Goal: Task Accomplishment & Management: Use online tool/utility

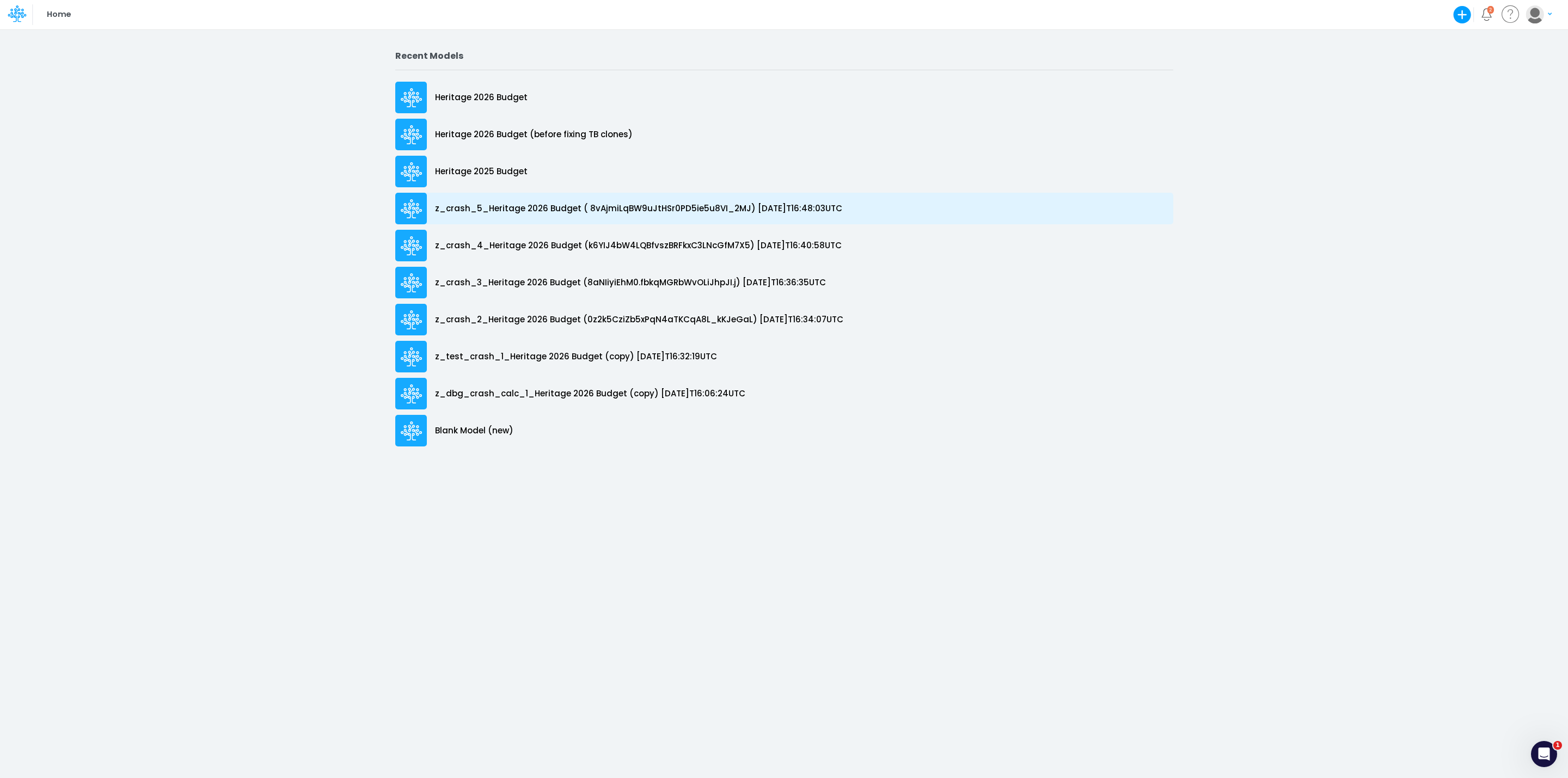
click at [494, 209] on p "z_crash_5_Heritage 2026 Budget ( 8vAjmiLqBW9uJtHSr0PD5ie5u8VI_2MJ) [DATE]T16:48…" at bounding box center [639, 208] width 407 height 12
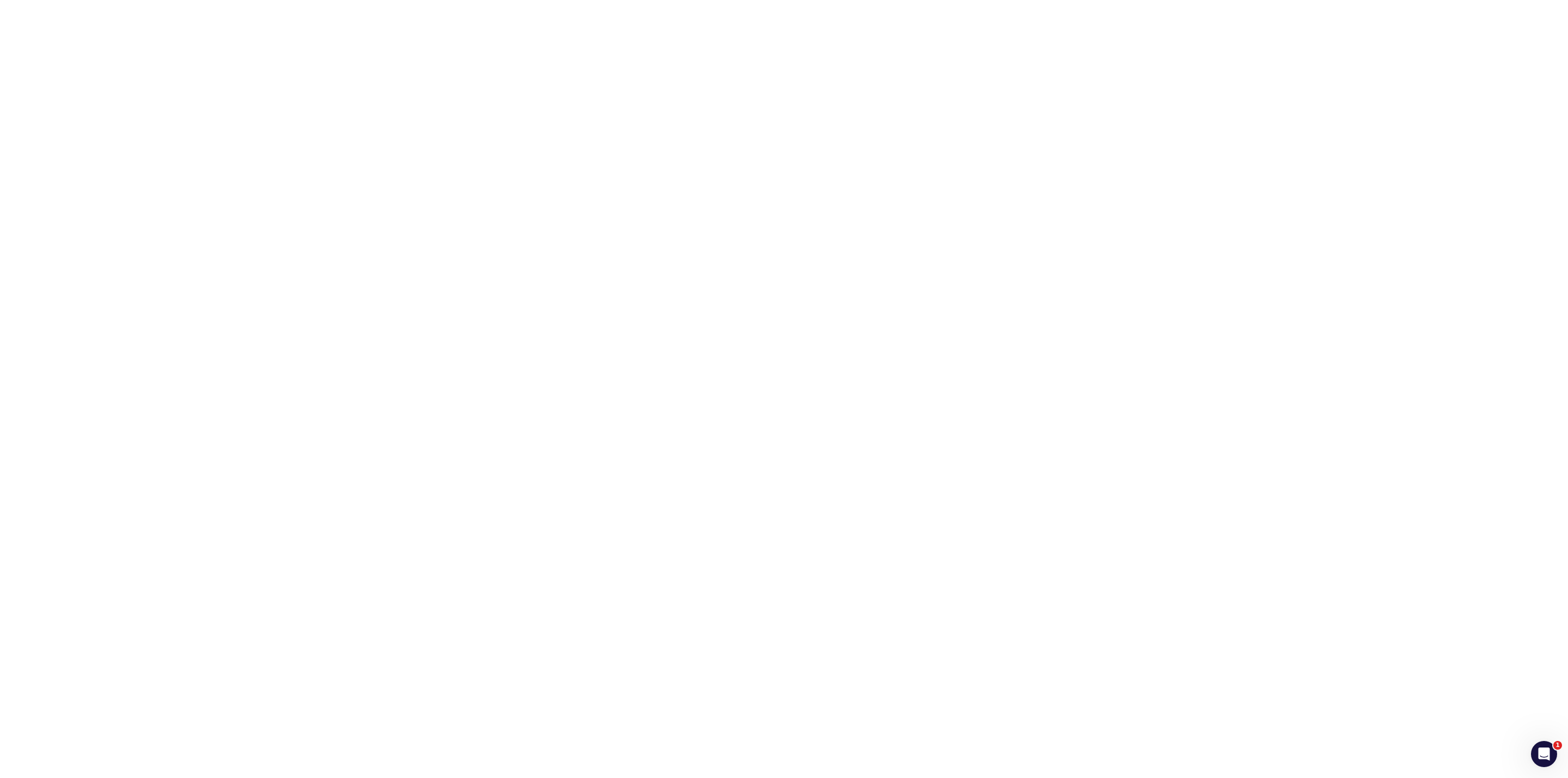
click at [219, 0] on html "1" at bounding box center [784, 0] width 1568 height 0
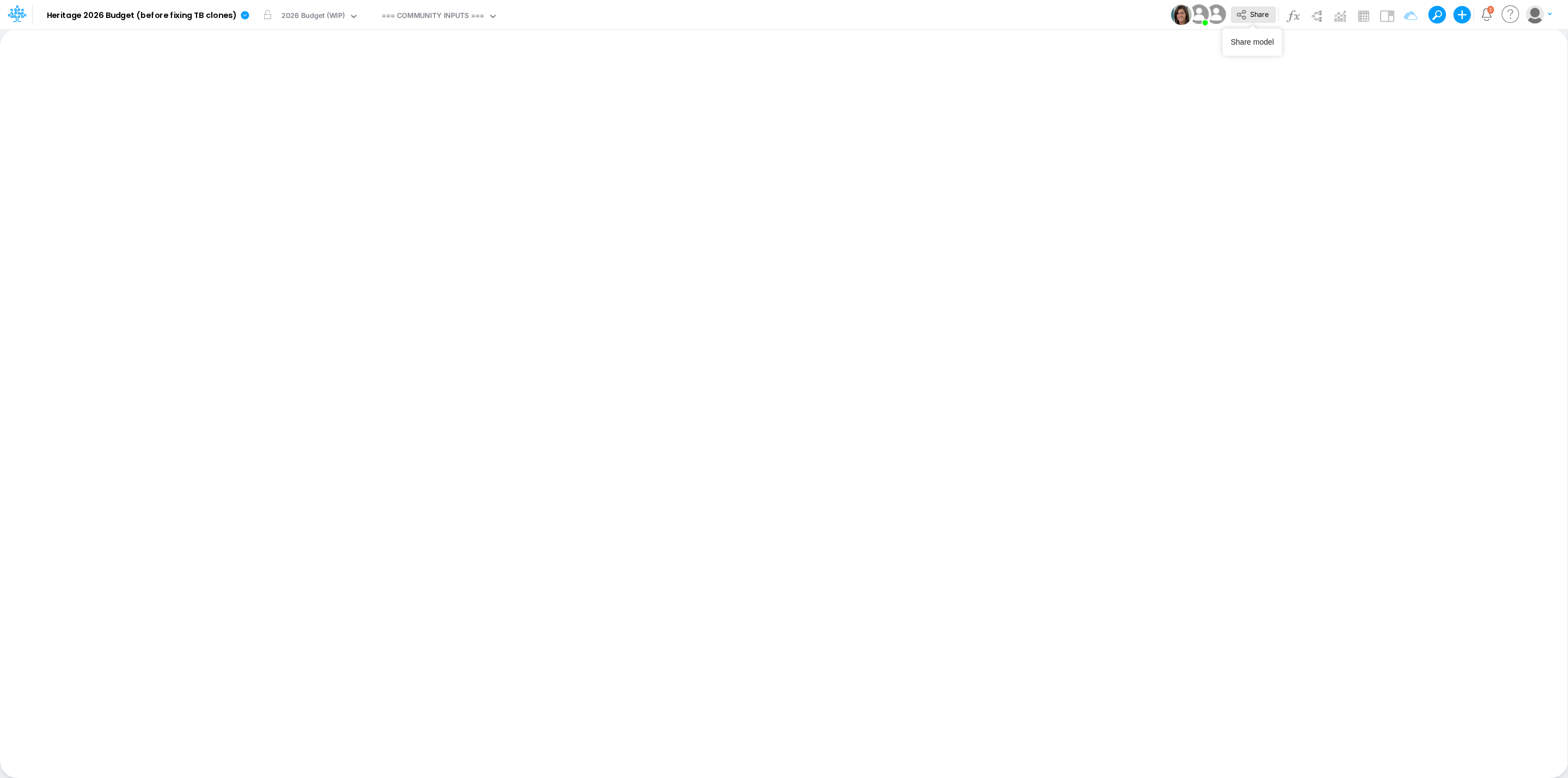
click at [1271, 20] on button "Share" at bounding box center [1253, 15] width 45 height 17
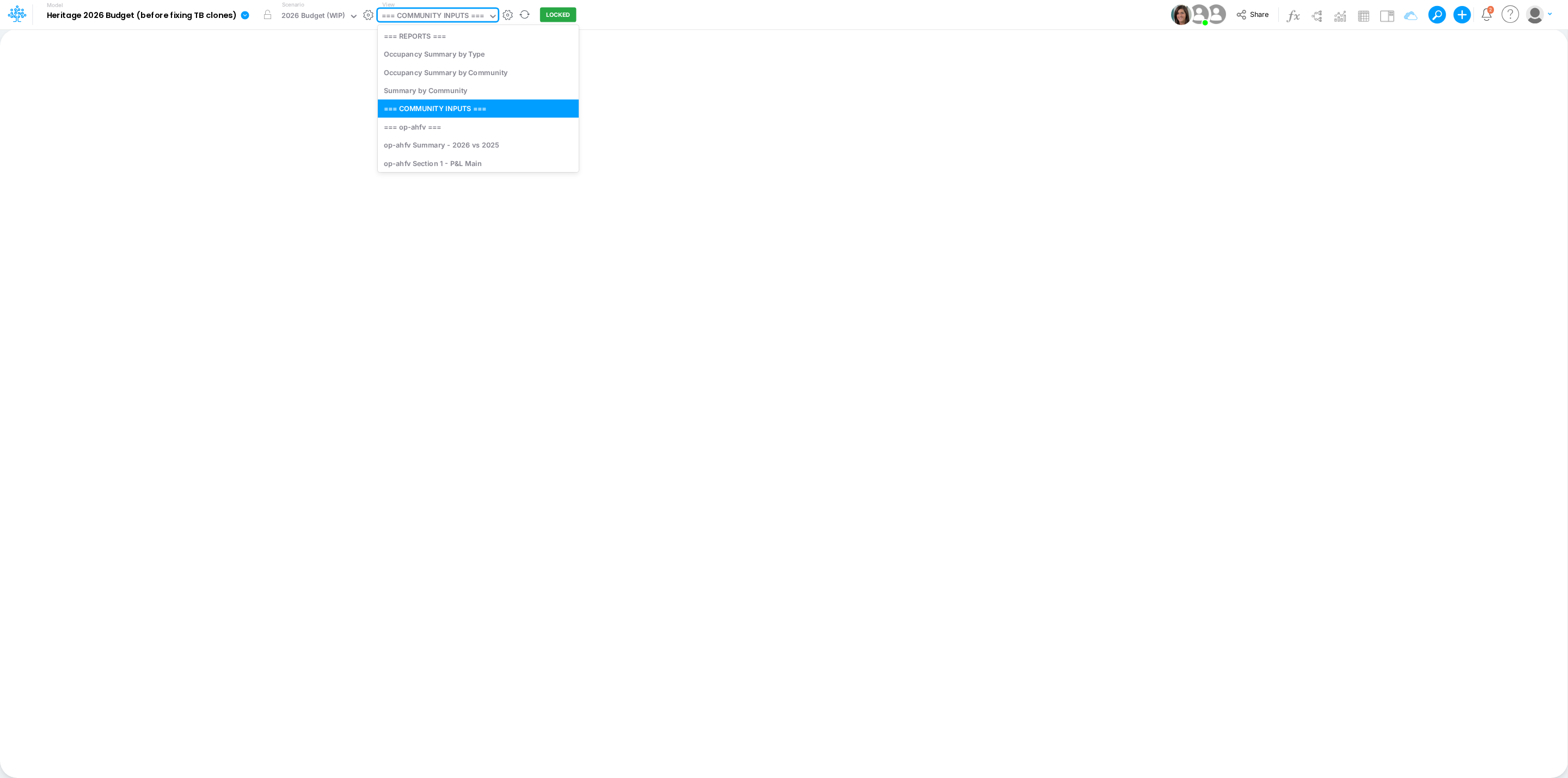
click at [461, 18] on div "=== COMMUNITY INPUTS ===" at bounding box center [433, 17] width 102 height 12
click at [499, 161] on div "op-ahfv Section 1 - P&L Main" at bounding box center [478, 163] width 201 height 18
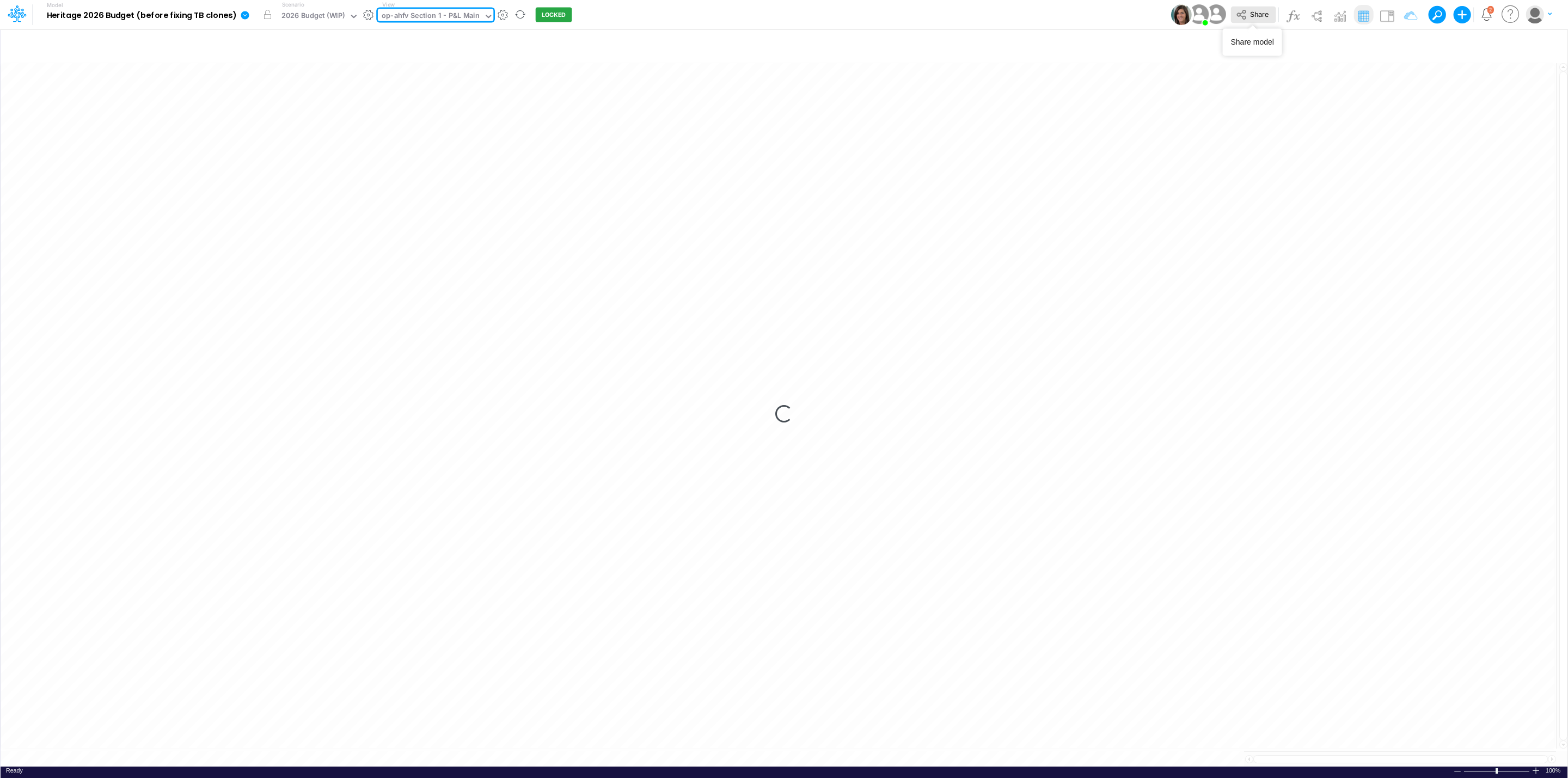
click at [1255, 12] on span "Share" at bounding box center [1259, 13] width 18 height 8
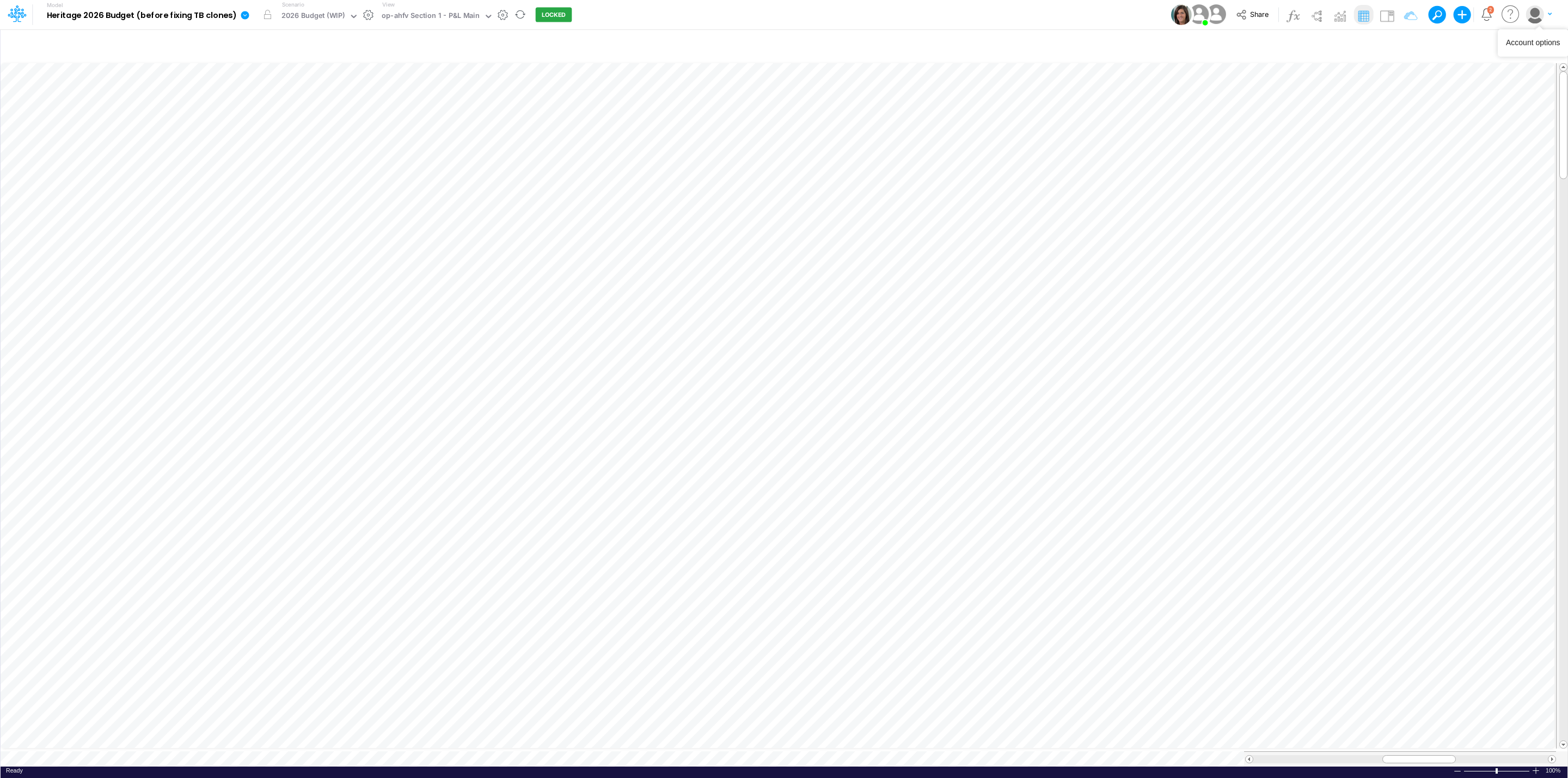
click at [1539, 15] on img "button" at bounding box center [1534, 14] width 18 height 18
drag, startPoint x: 1509, startPoint y: 41, endPoint x: 1475, endPoint y: 37, distance: 34.2
click at [1475, 37] on body "Model Heritage 2026 Budget (before fixing TB clones) Edit model settings Duplic…" at bounding box center [784, 389] width 1568 height 778
drag, startPoint x: 1545, startPoint y: 10, endPoint x: 1539, endPoint y: 18, distance: 10.0
click at [1545, 12] on button "button" at bounding box center [1538, 14] width 27 height 19
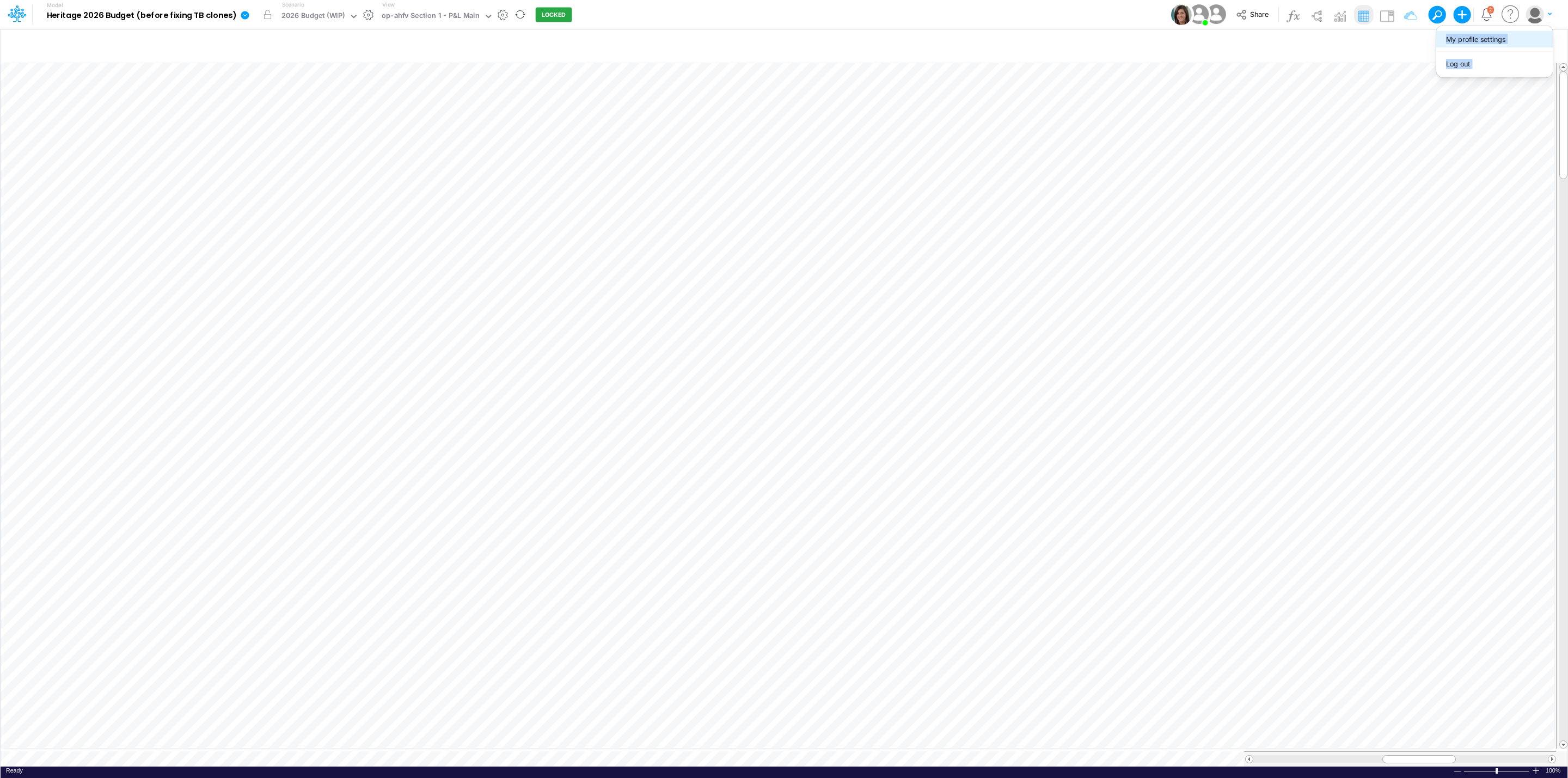
click at [1467, 46] on button "My profile settings" at bounding box center [1494, 40] width 117 height 17
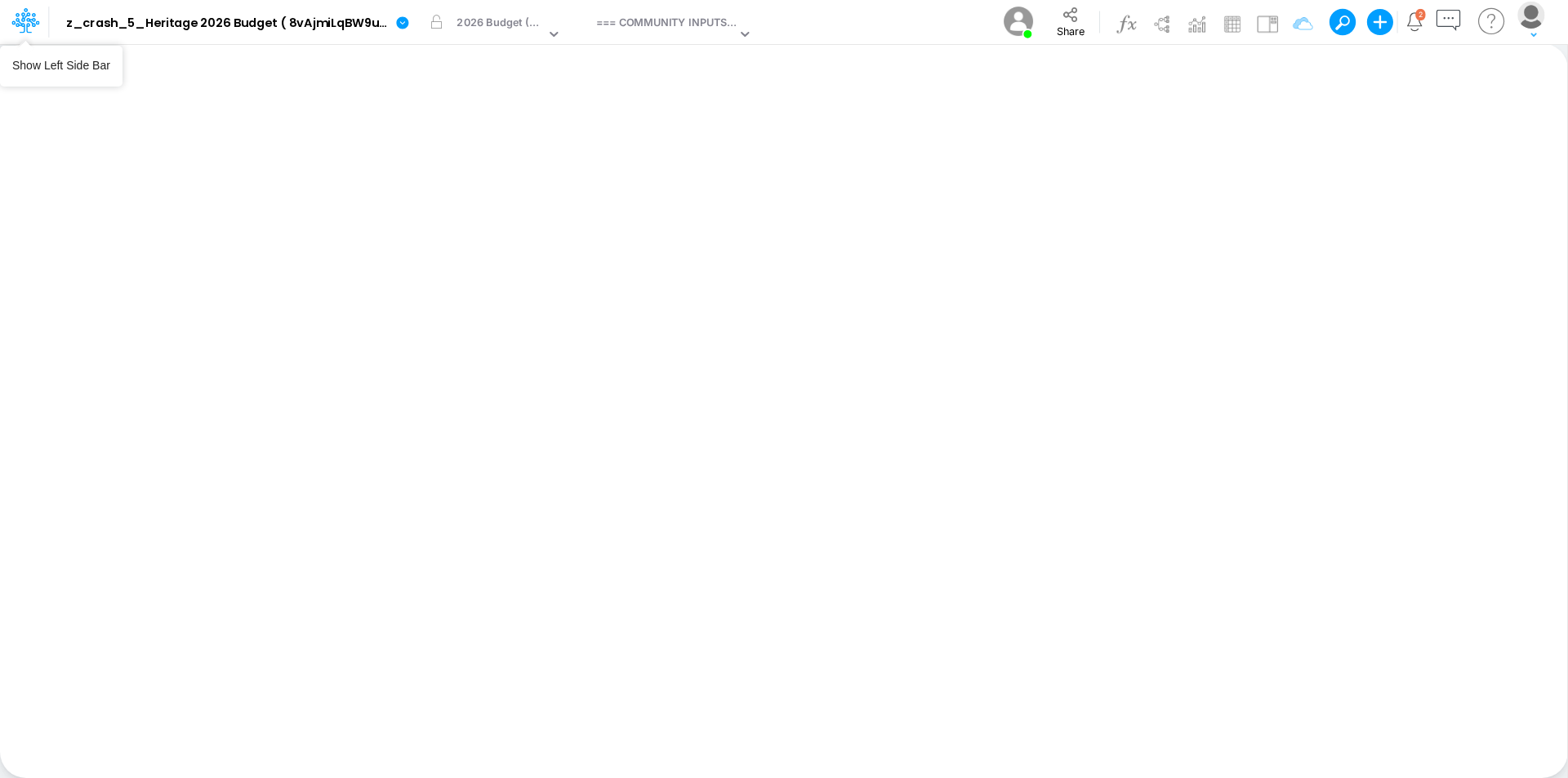
click at [23, 27] on icon at bounding box center [20, 26] width 10 height 16
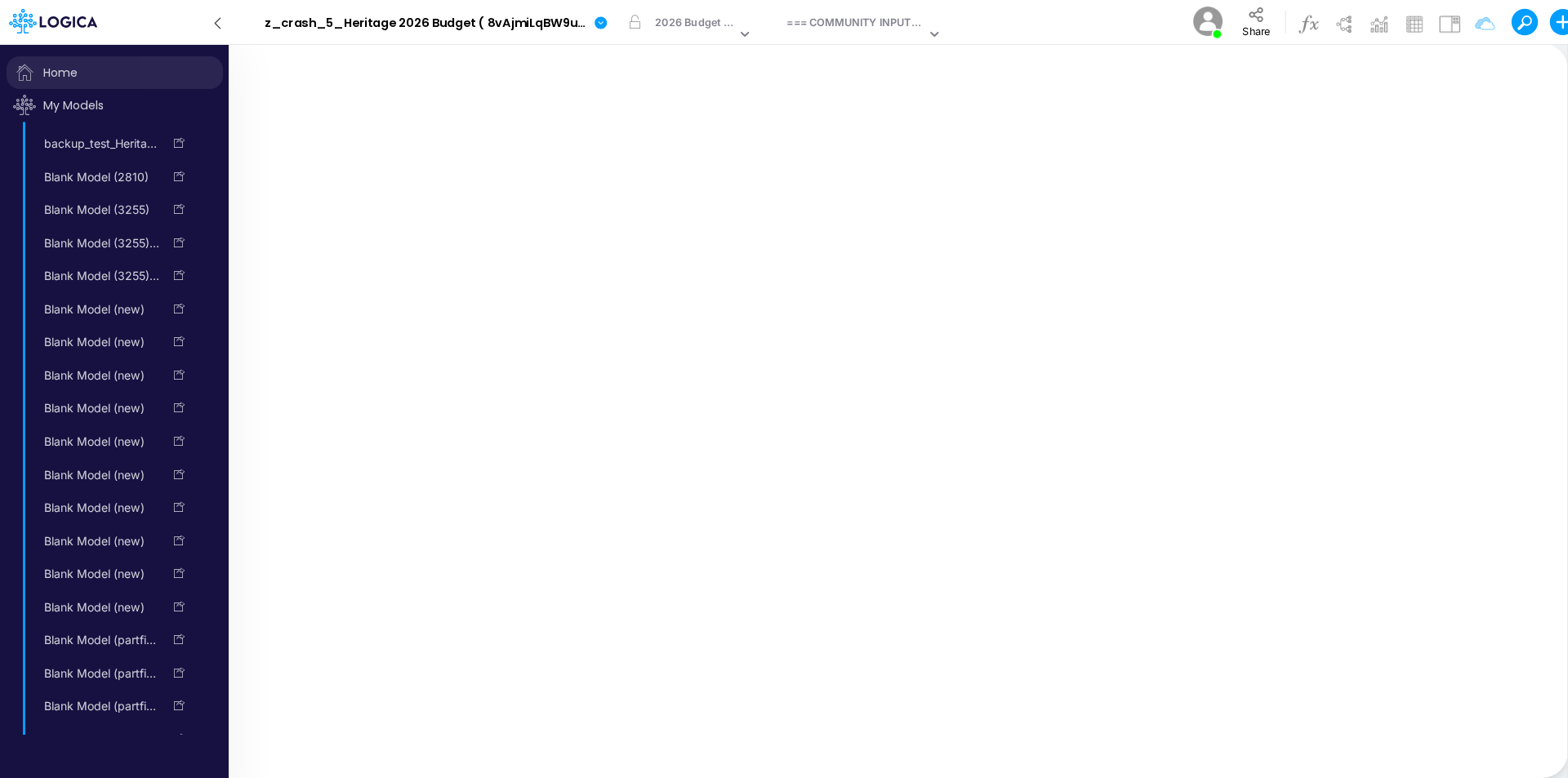
click at [63, 77] on span "Home" at bounding box center [115, 72] width 216 height 33
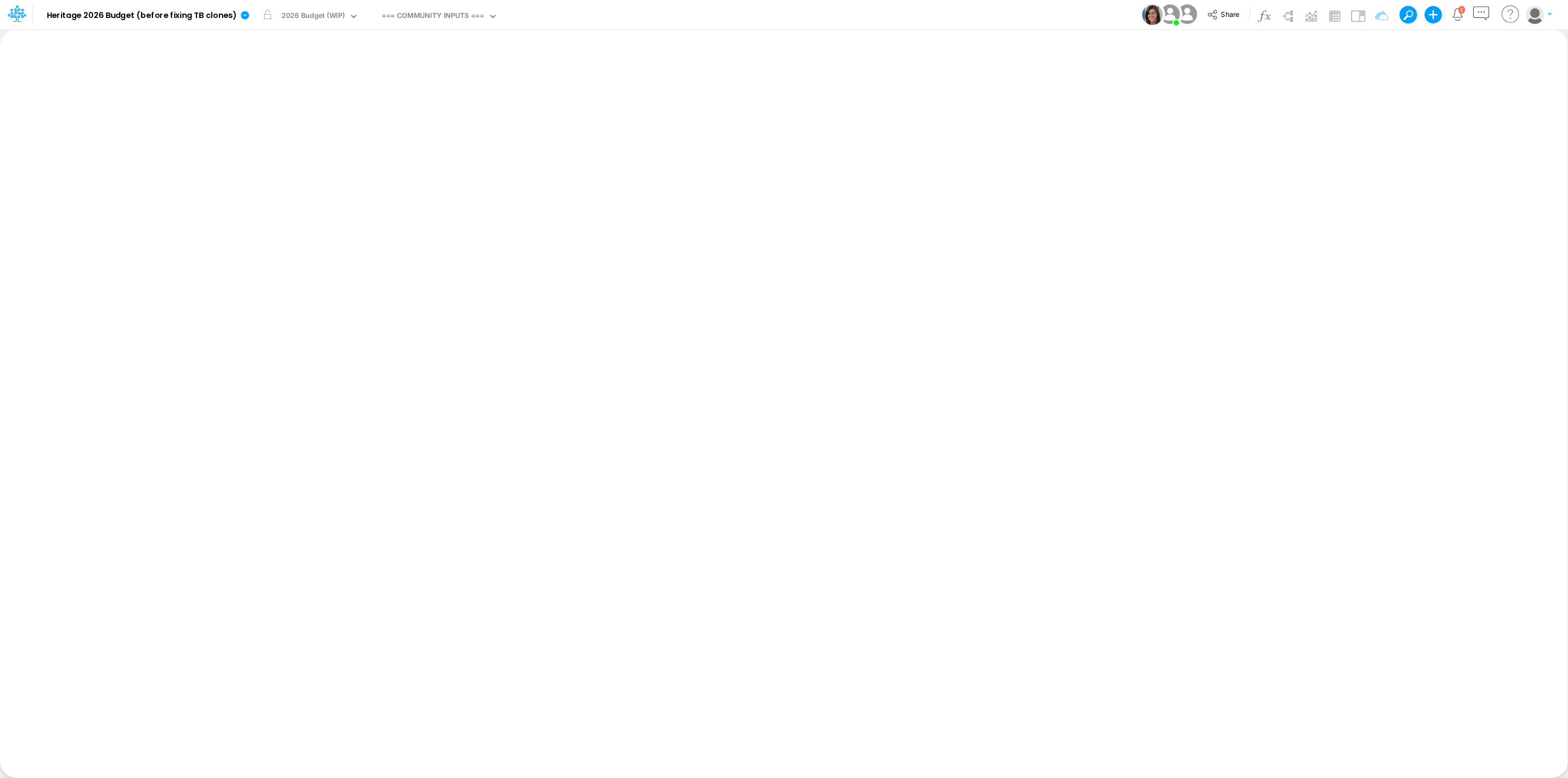
click at [712, 13] on div "Model Heritage 2026 Budget (before fixing TB clones) Edit model settings Duplic…" at bounding box center [783, 15] width 1411 height 29
click at [1484, 12] on icon "button" at bounding box center [1481, 13] width 20 height 20
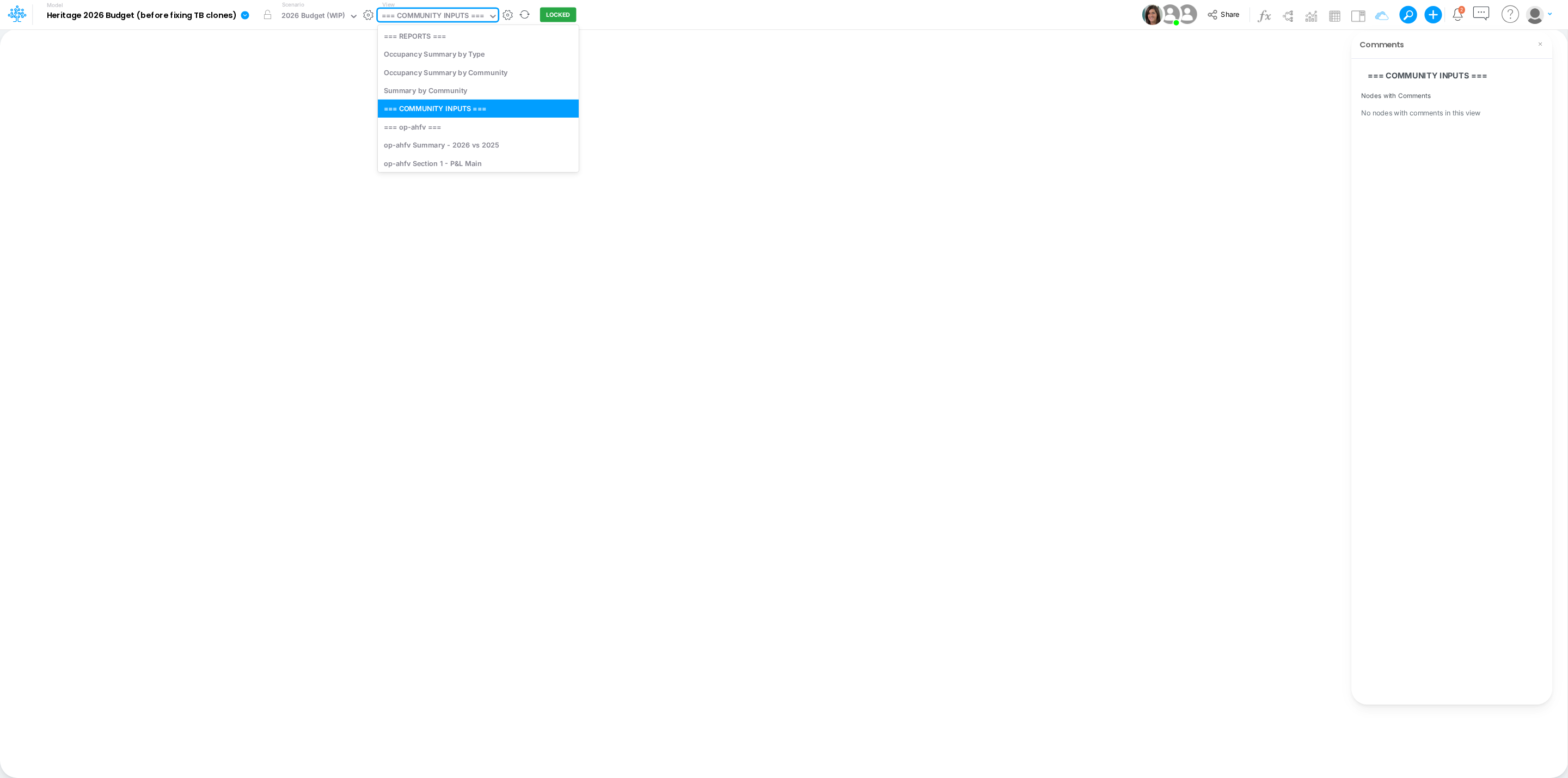
click at [445, 18] on div "=== COMMUNITY INPUTS ===" at bounding box center [433, 17] width 102 height 12
click at [435, 157] on div "op-ahfv Section 1 - P&L Main" at bounding box center [478, 163] width 201 height 18
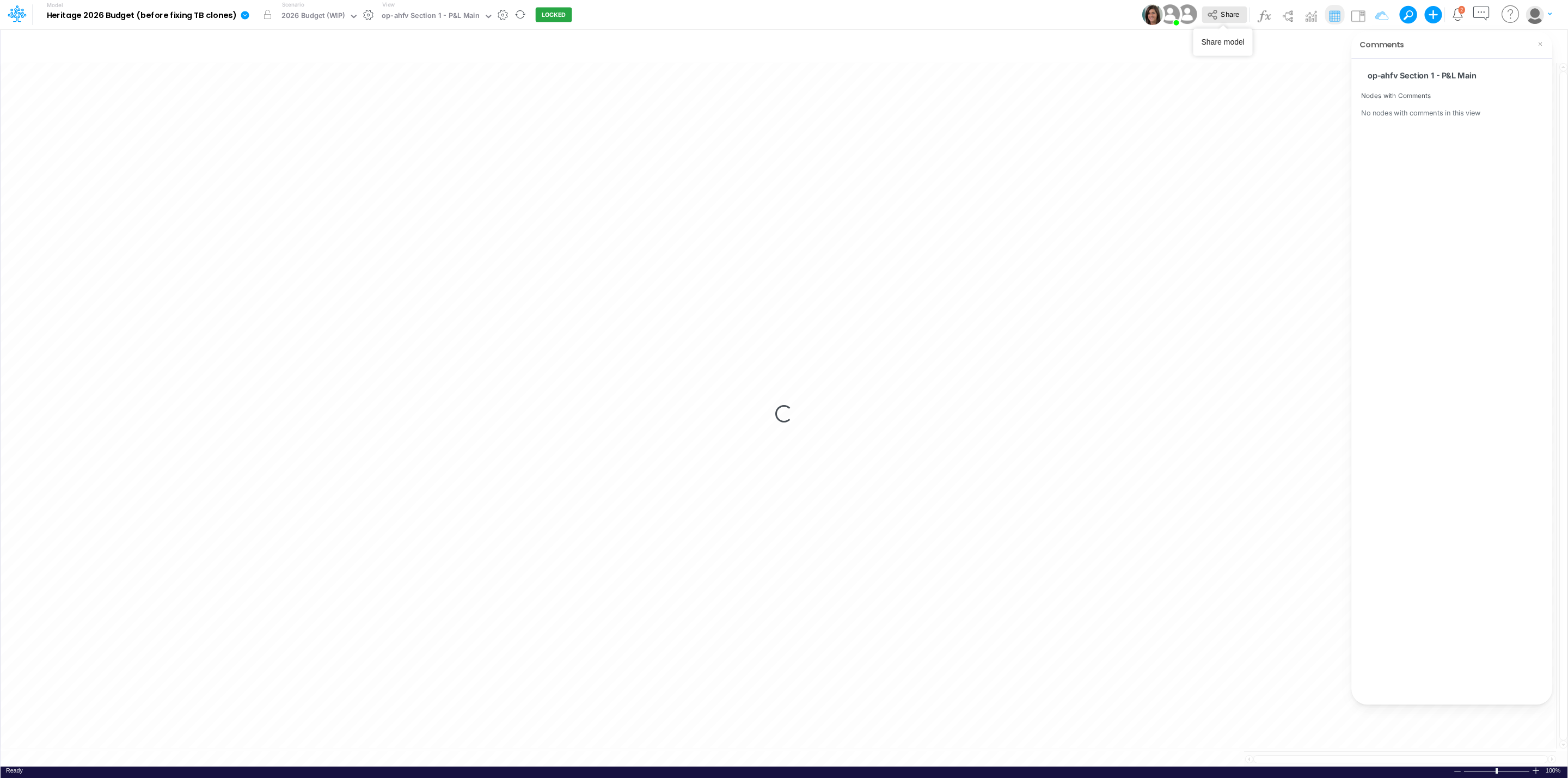
click at [1229, 15] on span "Share" at bounding box center [1229, 13] width 18 height 8
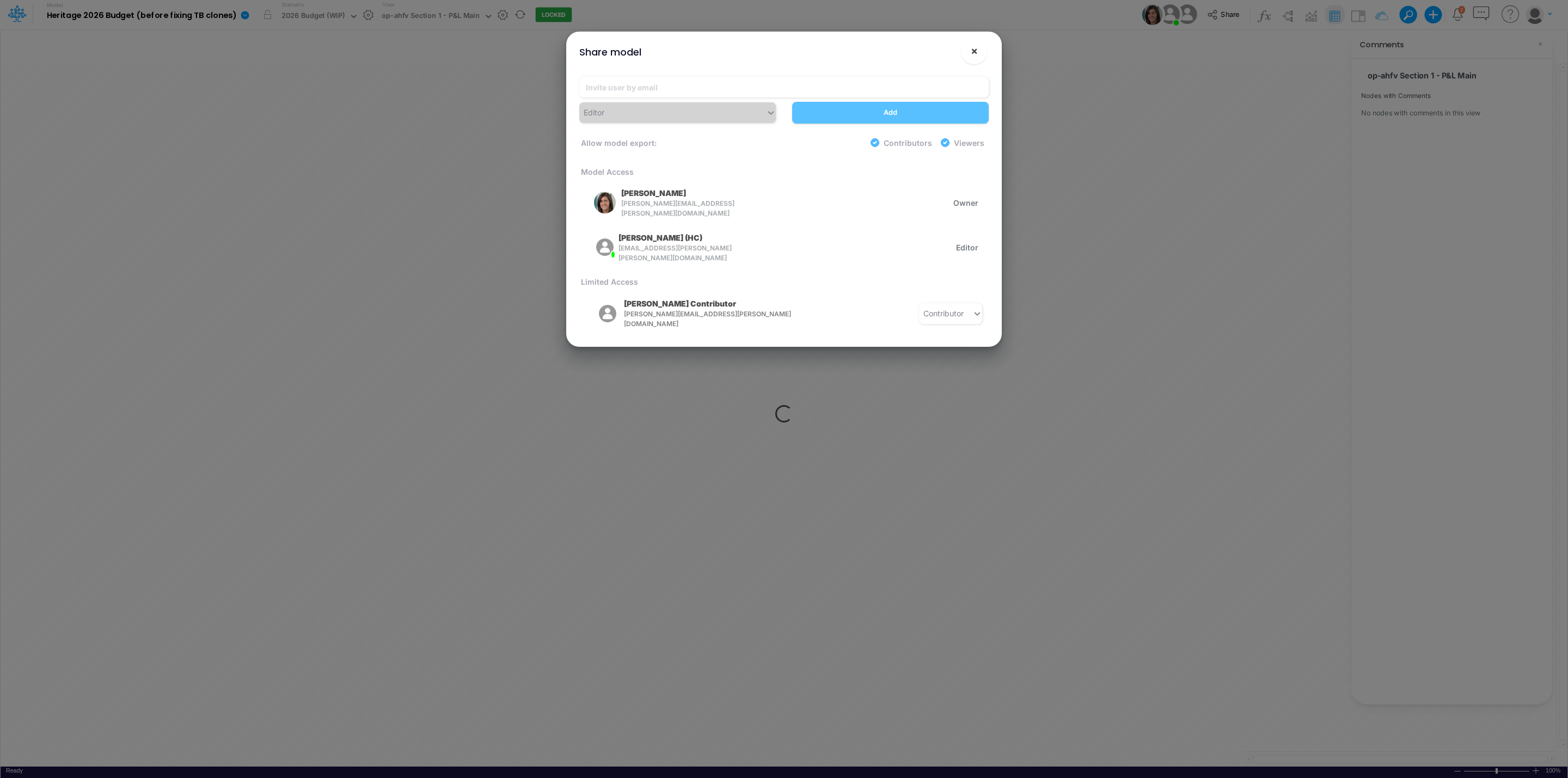
click at [974, 56] on span "×" at bounding box center [974, 50] width 7 height 13
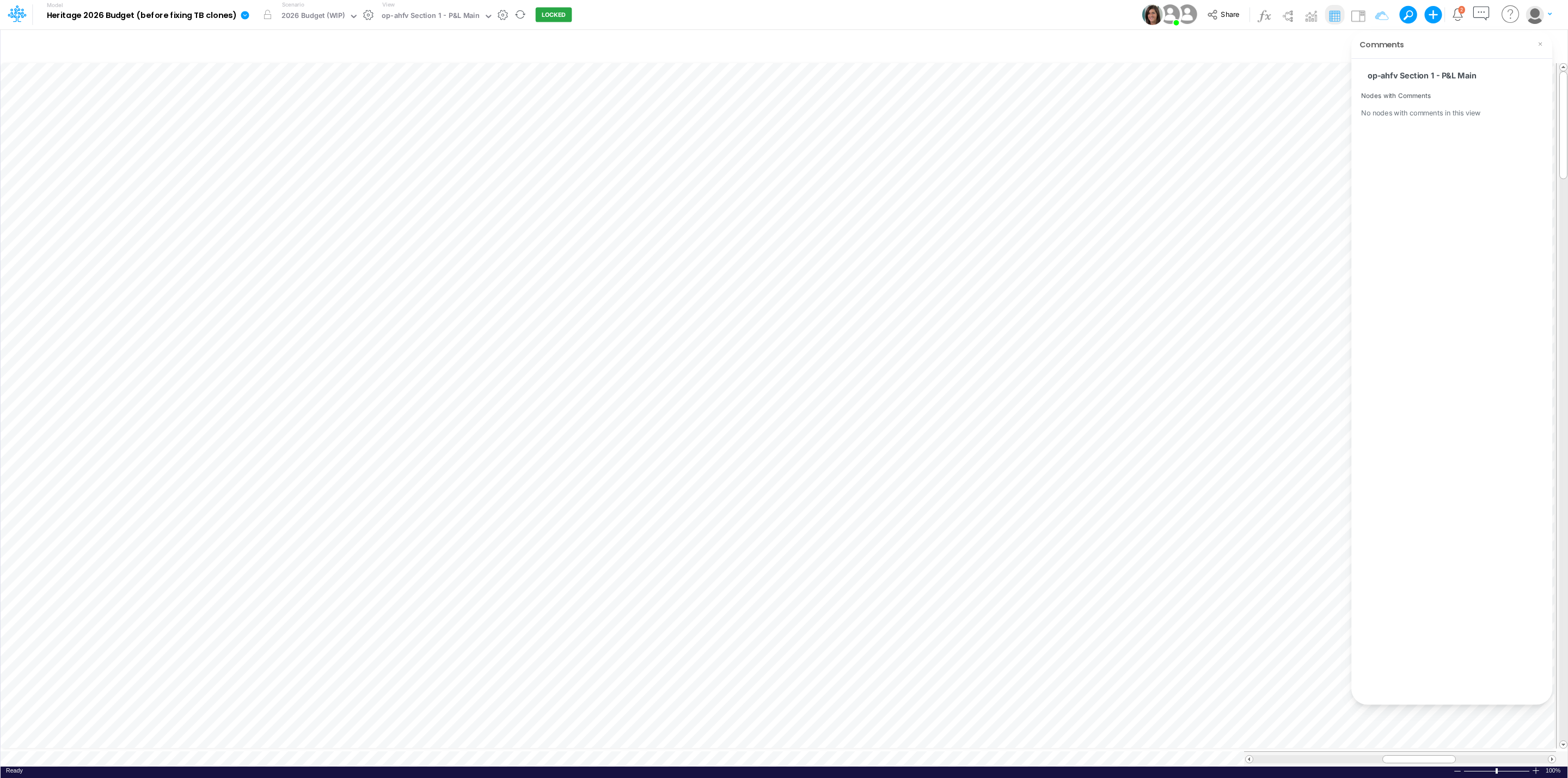
scroll to position [0, 1]
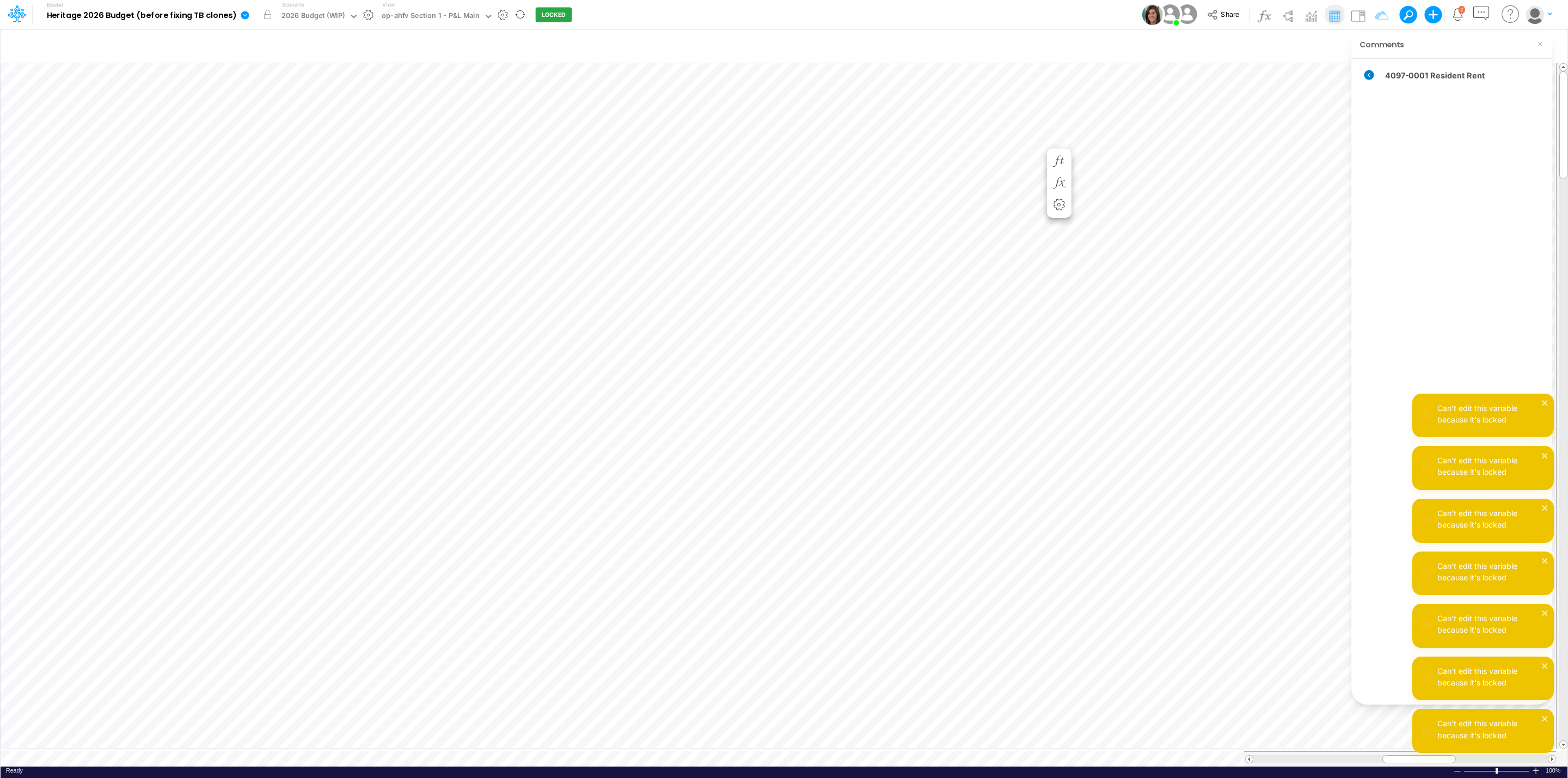
click at [1366, 77] on icon at bounding box center [1369, 75] width 10 height 10
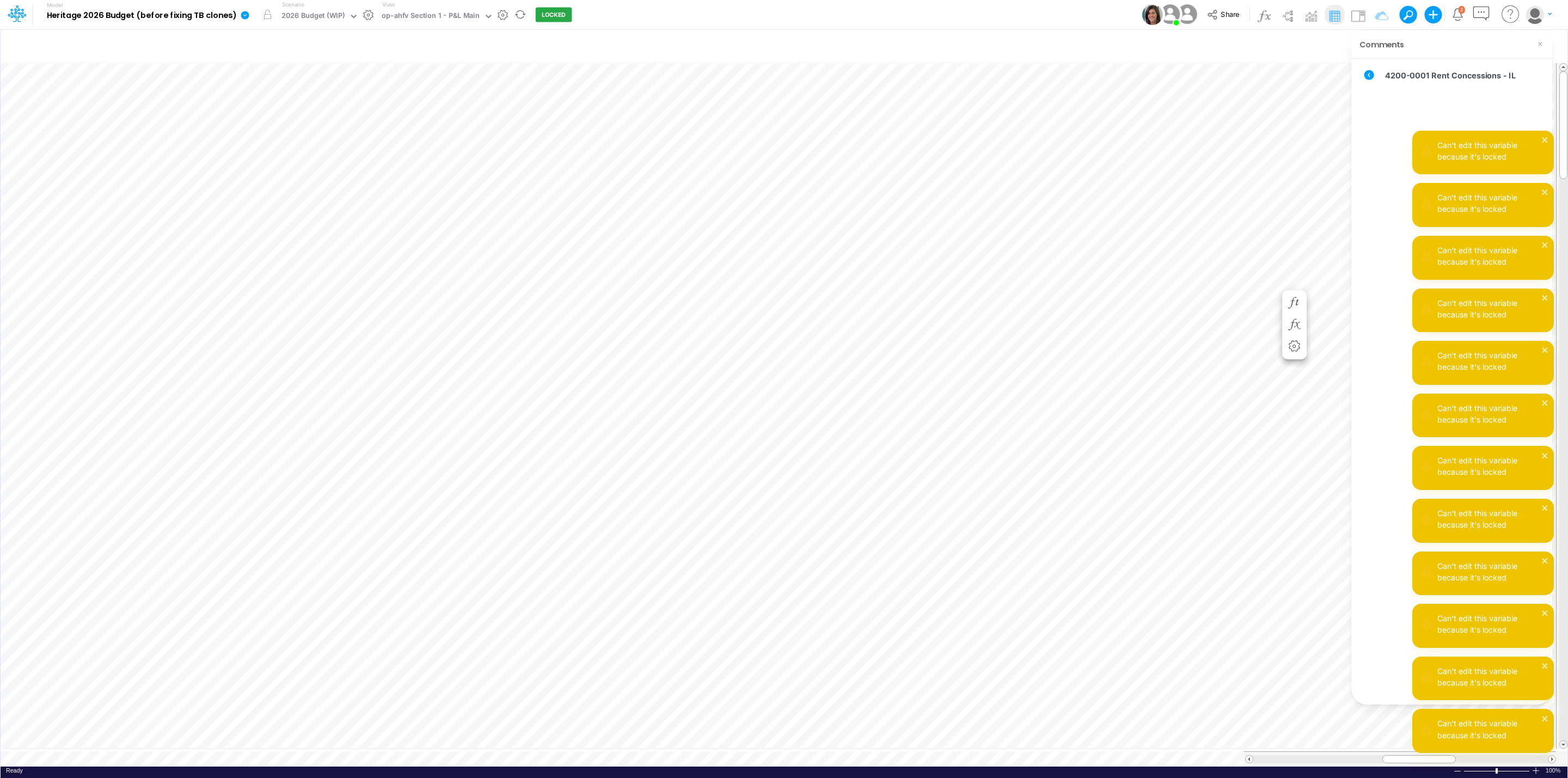
click at [1420, 131] on div "Can't edit this variable because it's locked" at bounding box center [1483, 153] width 142 height 44
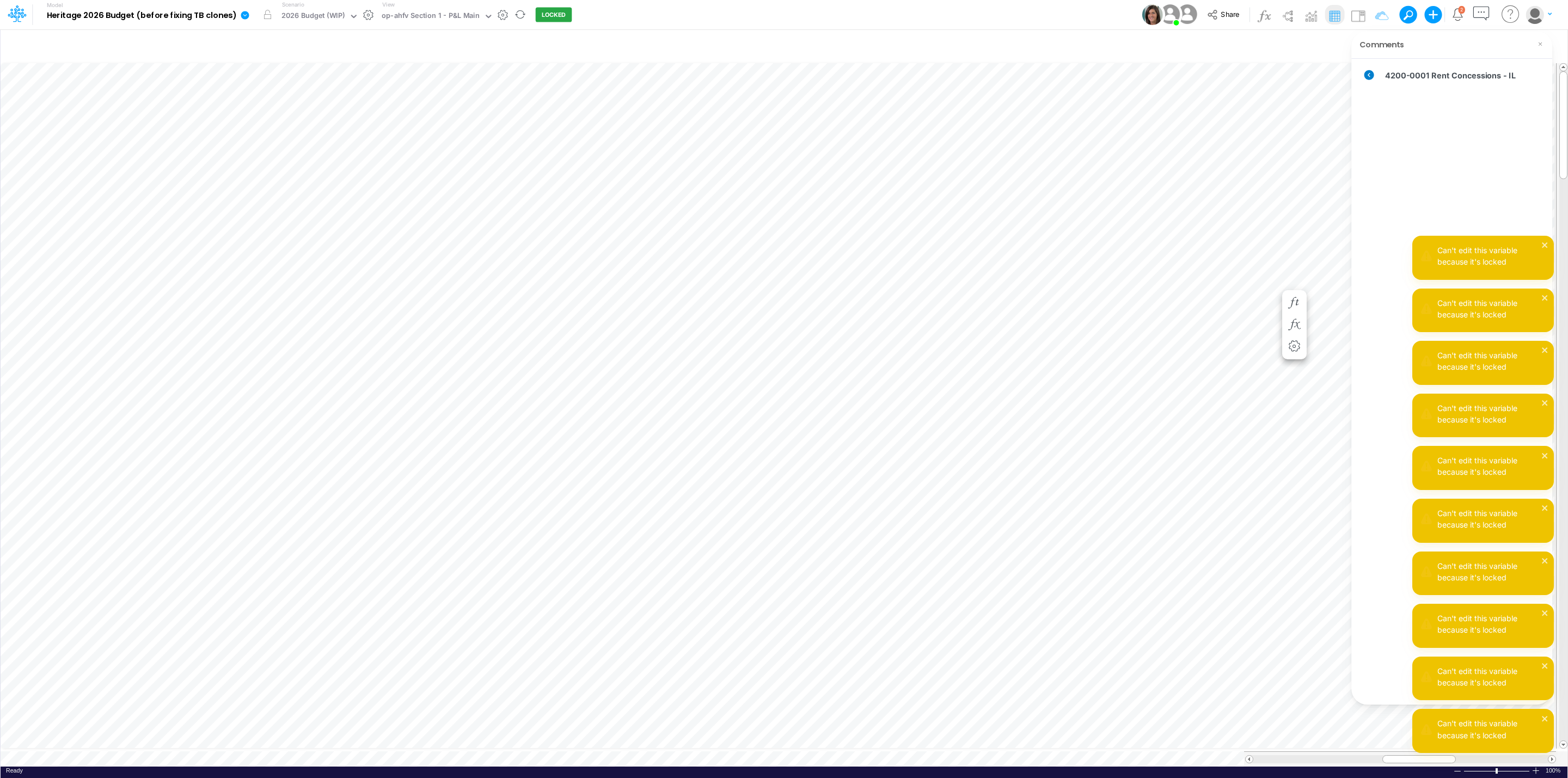
click at [1371, 78] on icon at bounding box center [1369, 75] width 10 height 10
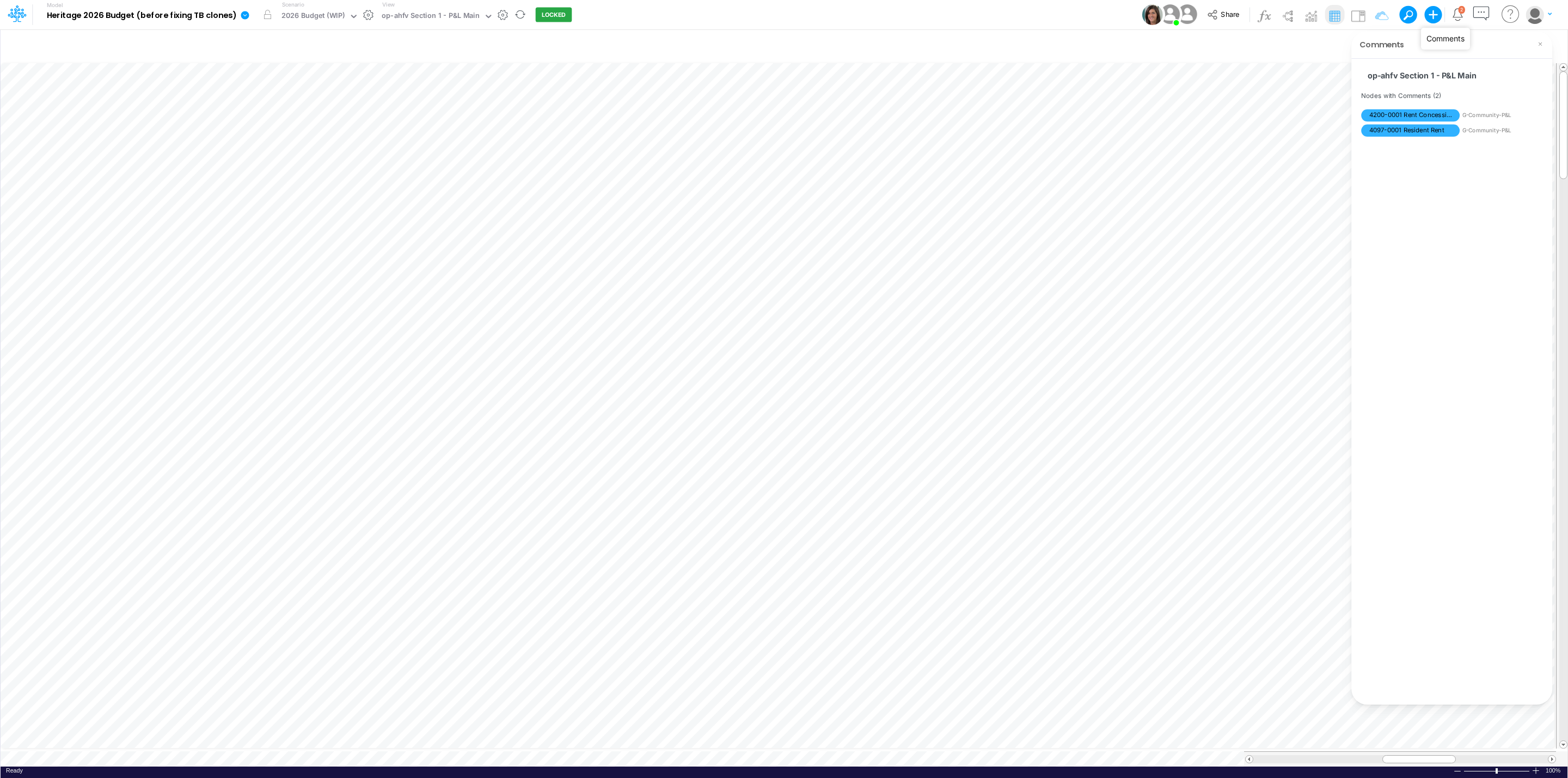
click at [1478, 10] on icon "button" at bounding box center [1481, 13] width 20 height 20
click at [1479, 20] on icon "button" at bounding box center [1481, 13] width 20 height 20
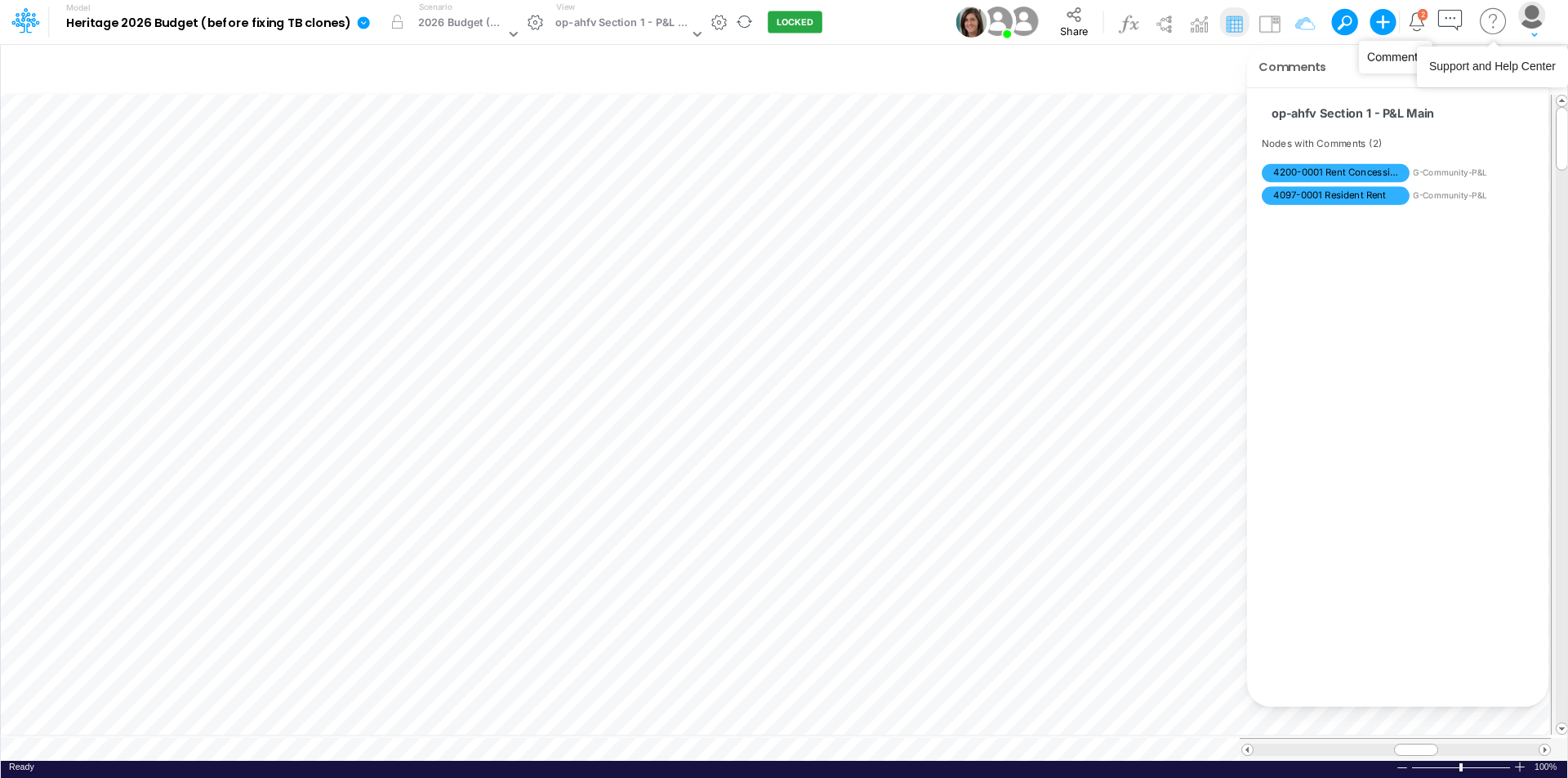
click at [1450, 17] on icon "button" at bounding box center [1450, 20] width 30 height 30
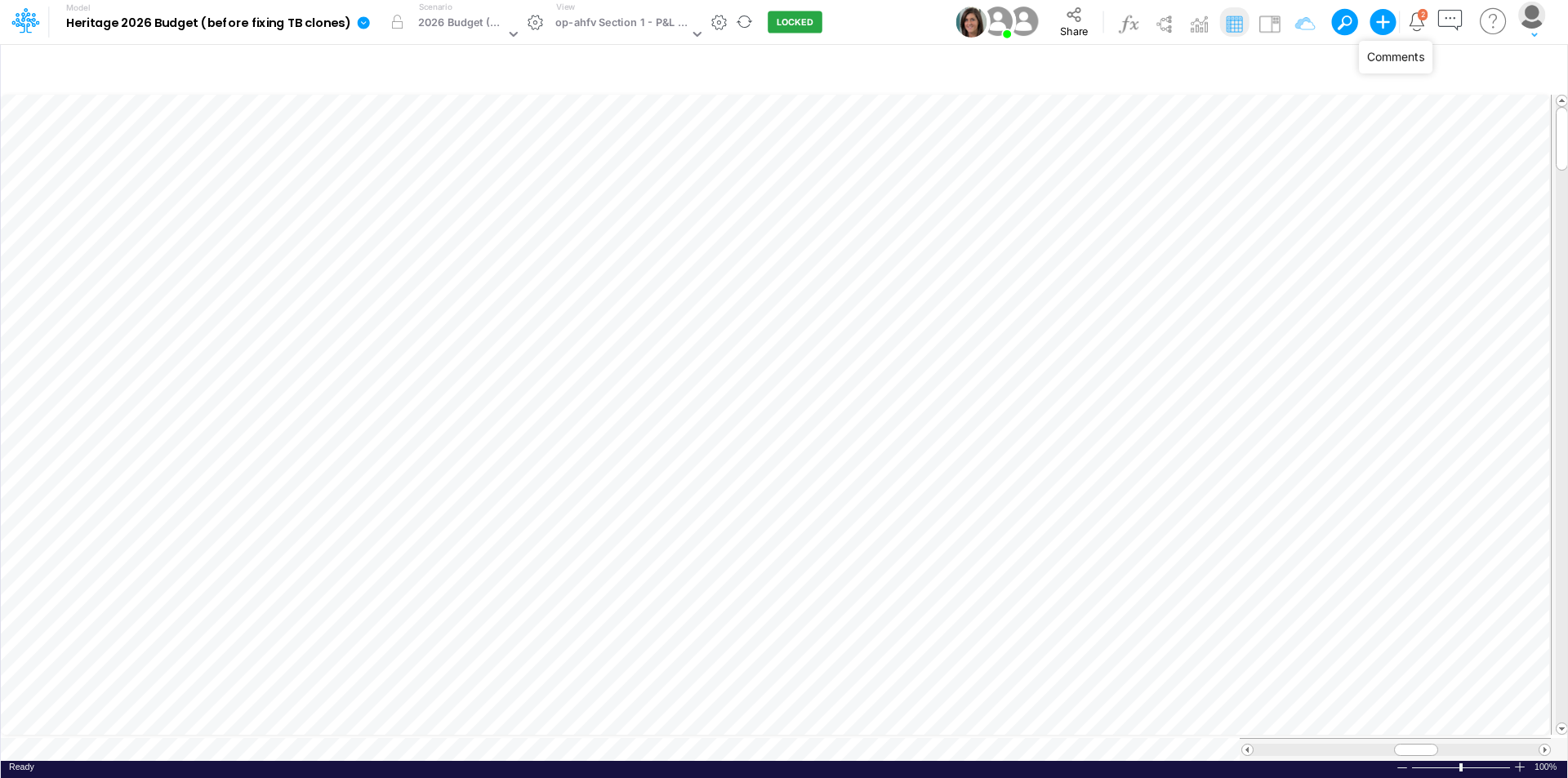
click at [1450, 23] on icon "button" at bounding box center [1450, 20] width 30 height 30
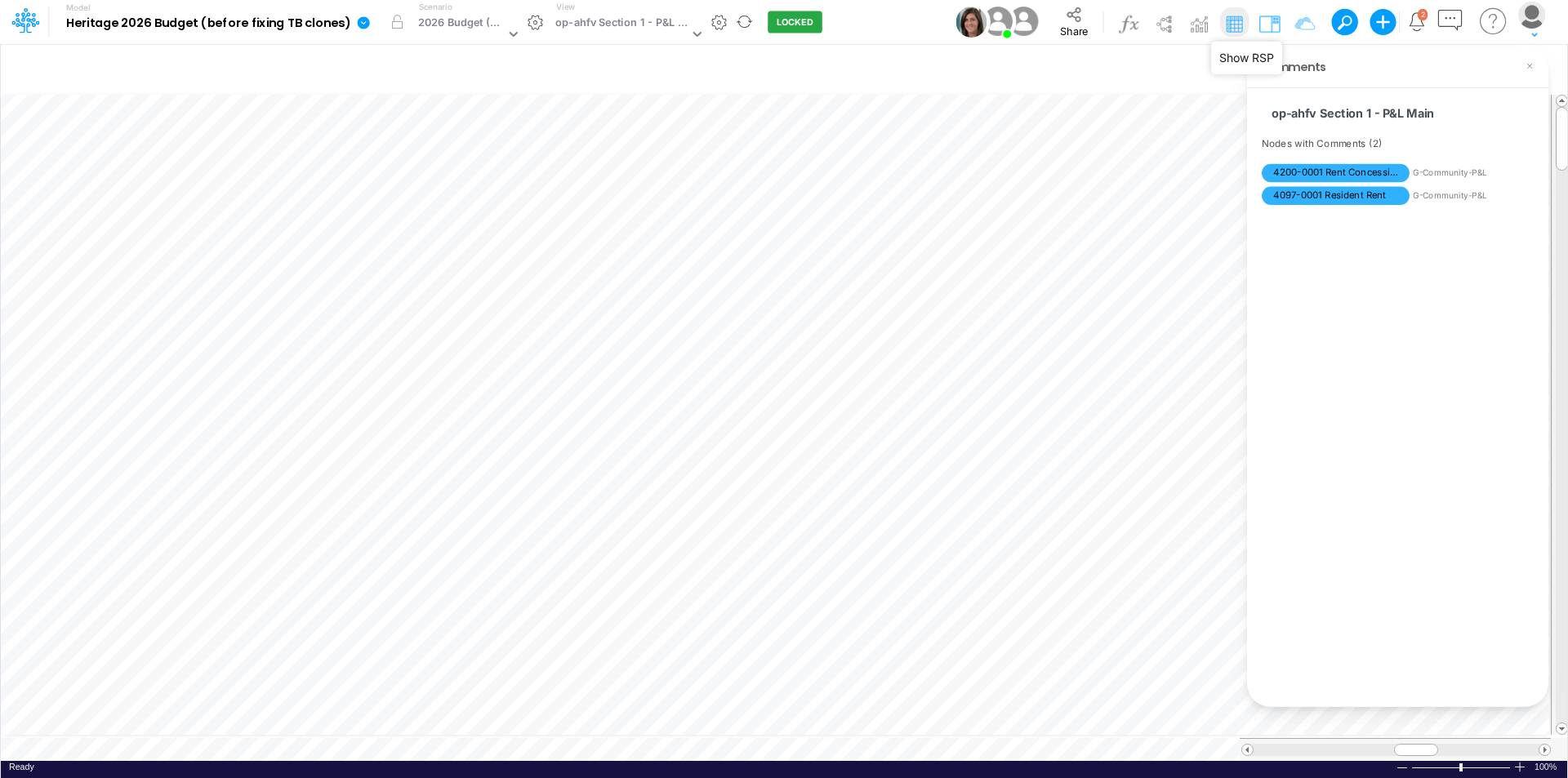
drag, startPoint x: 1264, startPoint y: 25, endPoint x: 1297, endPoint y: 49, distance: 40.8
click at [1264, 27] on img at bounding box center [1270, 24] width 27 height 27
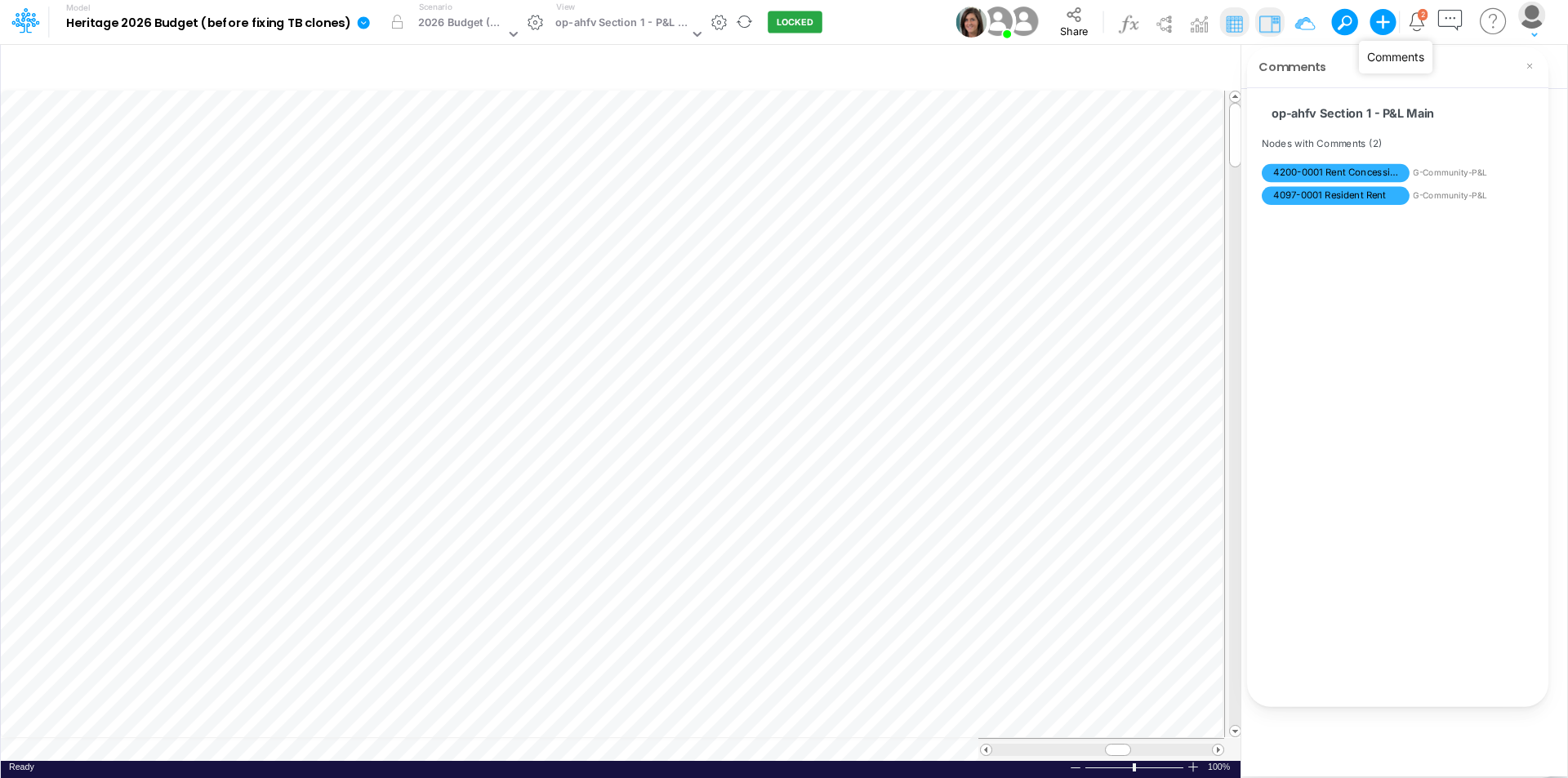
click at [1451, 20] on icon "button" at bounding box center [1450, 20] width 30 height 30
click at [1456, 18] on icon "button" at bounding box center [1450, 20] width 30 height 30
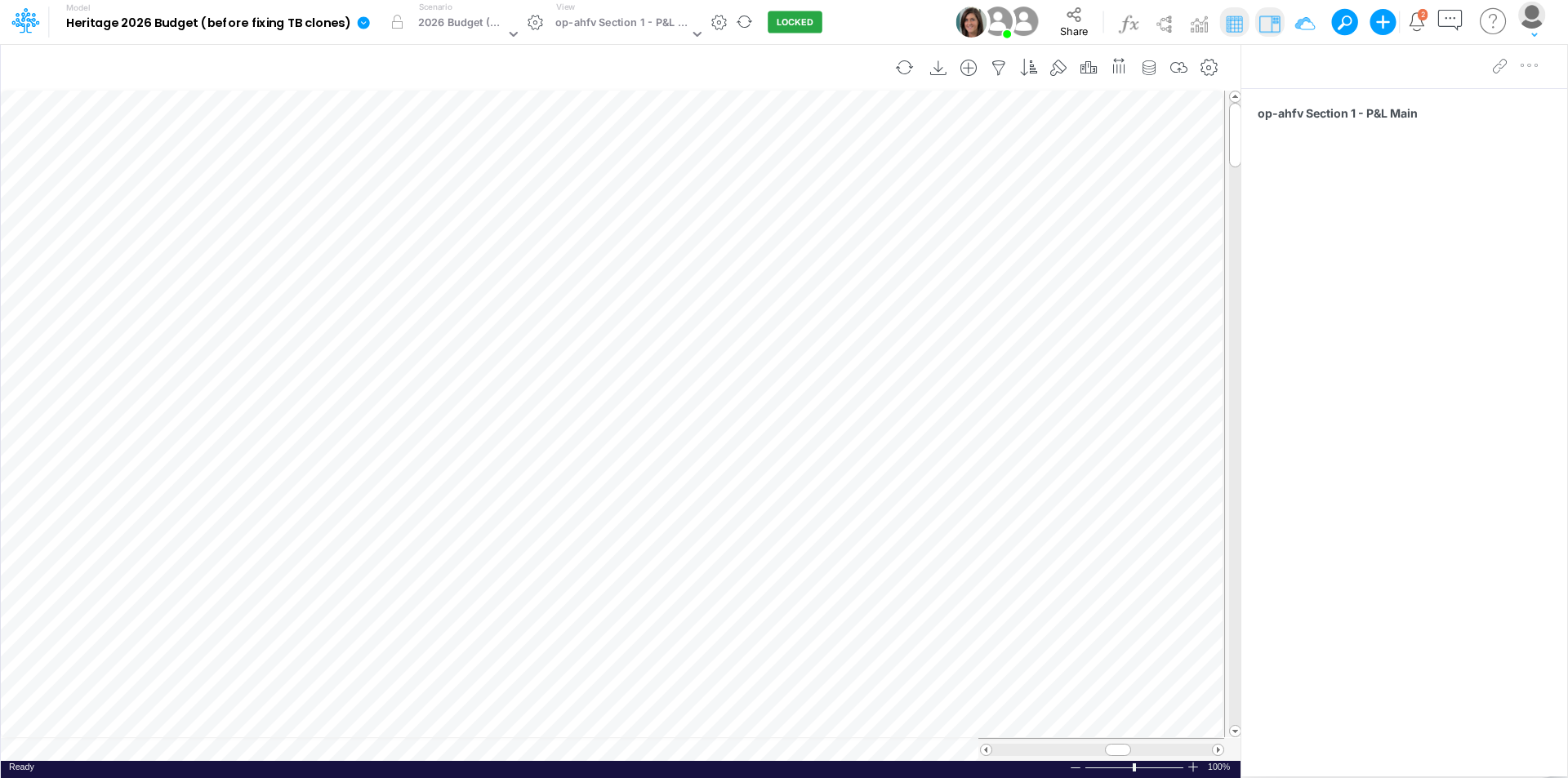
scroll to position [8, 1]
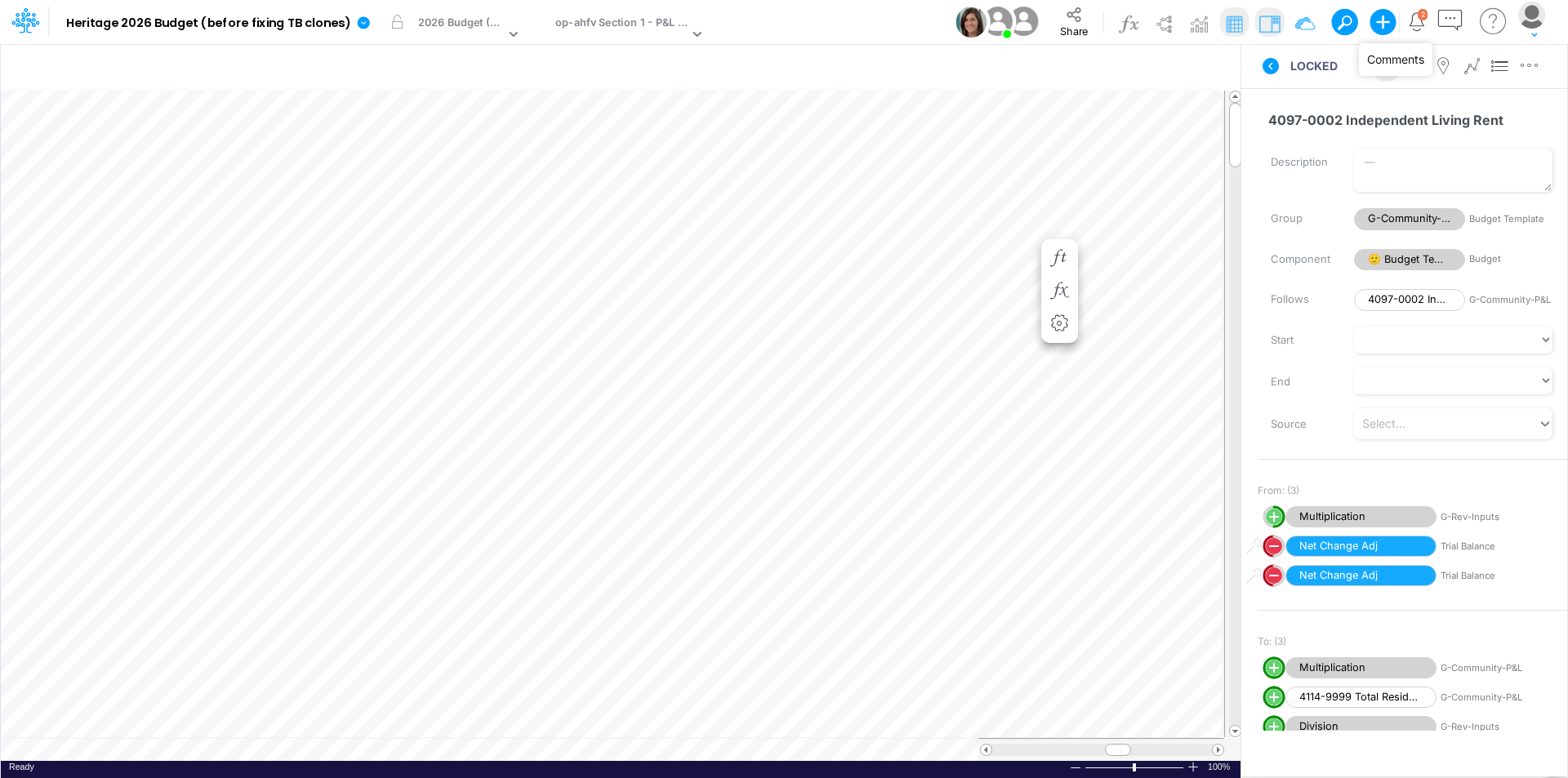
click at [1452, 25] on icon "button" at bounding box center [1450, 20] width 30 height 30
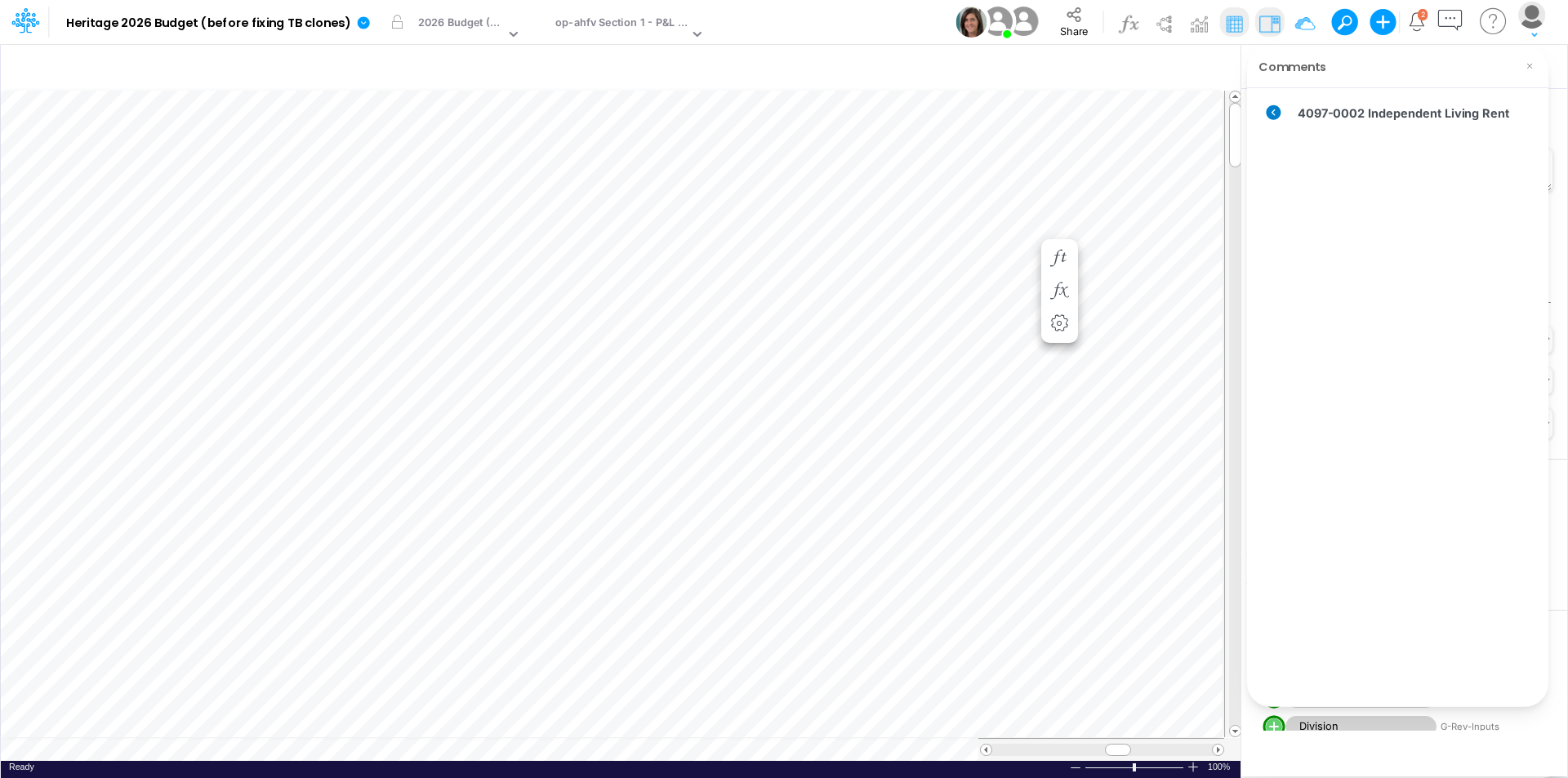
click at [1276, 112] on icon at bounding box center [1274, 113] width 15 height 15
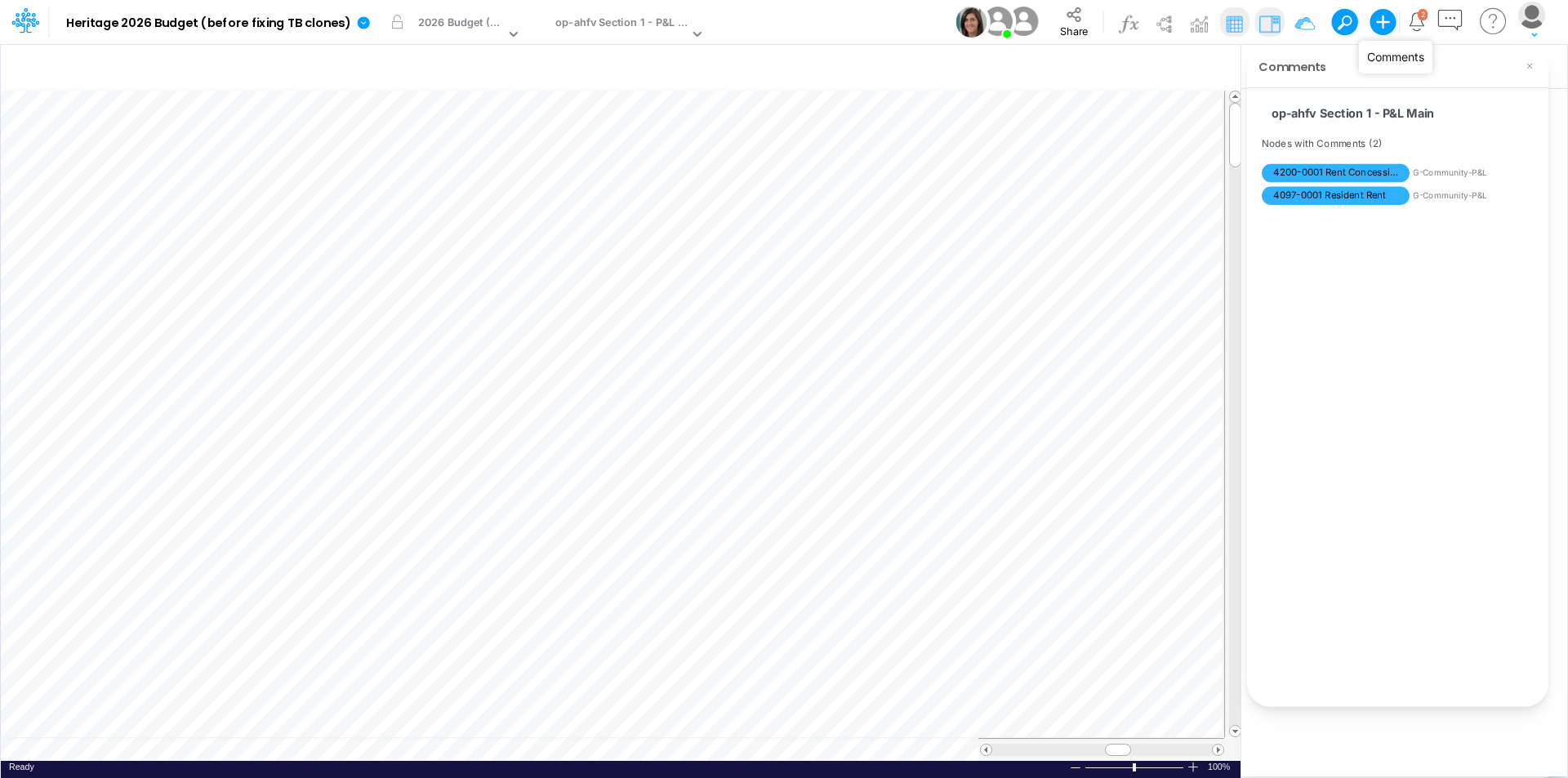
click at [1454, 18] on icon "button" at bounding box center [1450, 20] width 30 height 30
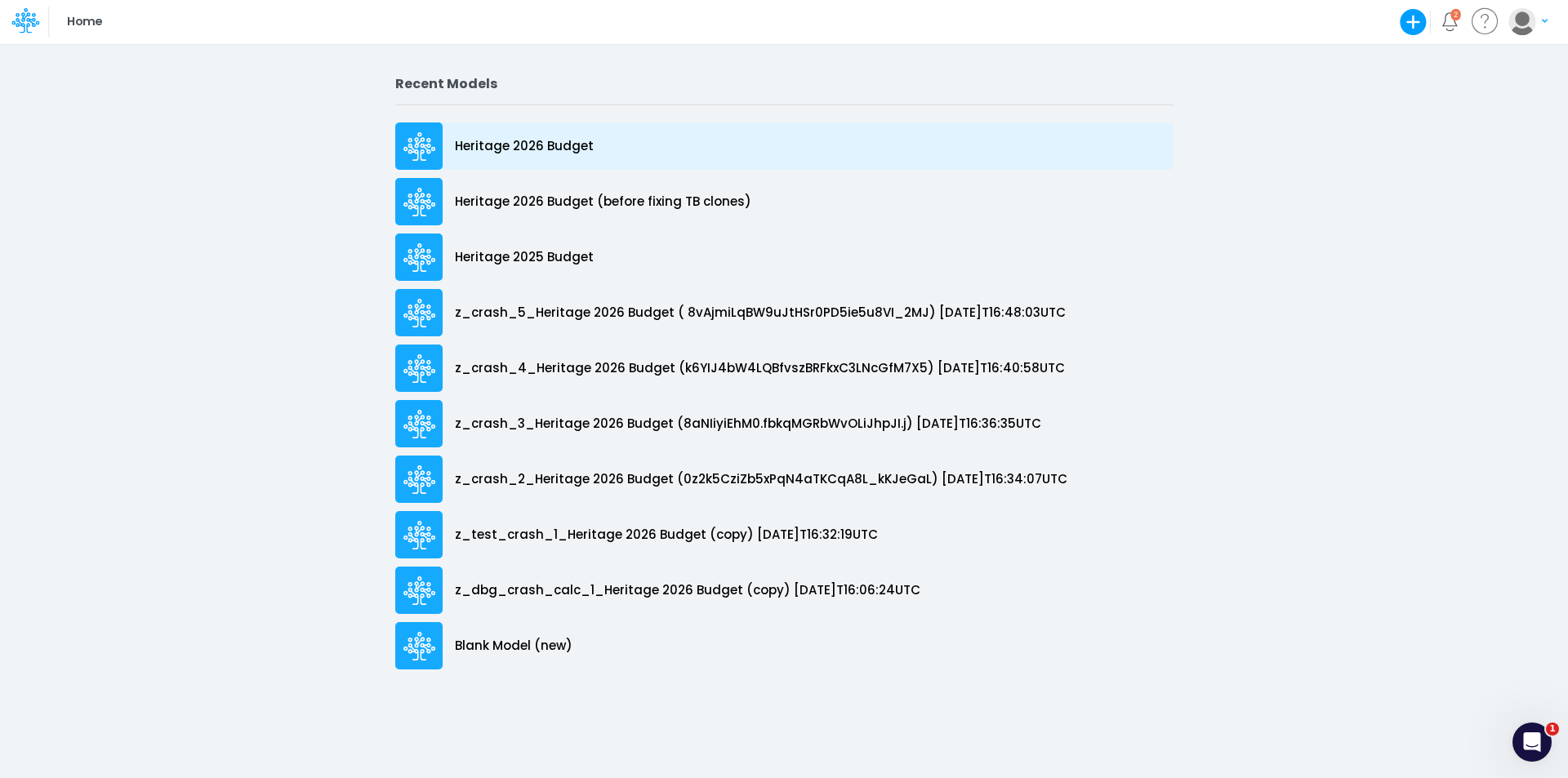
click at [554, 146] on p "Heritage 2026 Budget" at bounding box center [524, 147] width 138 height 18
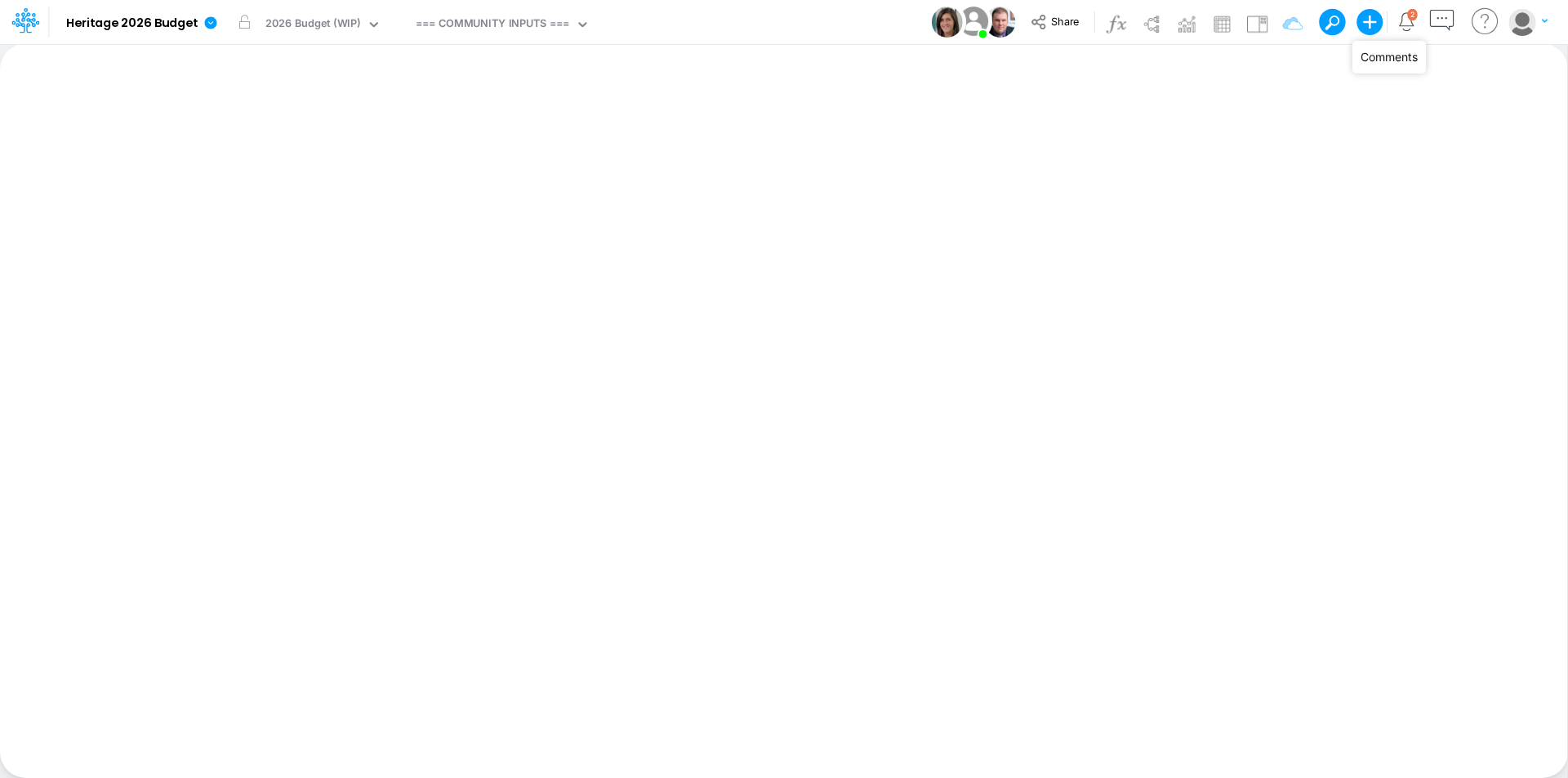
click at [1449, 27] on icon "button" at bounding box center [1441, 20] width 30 height 30
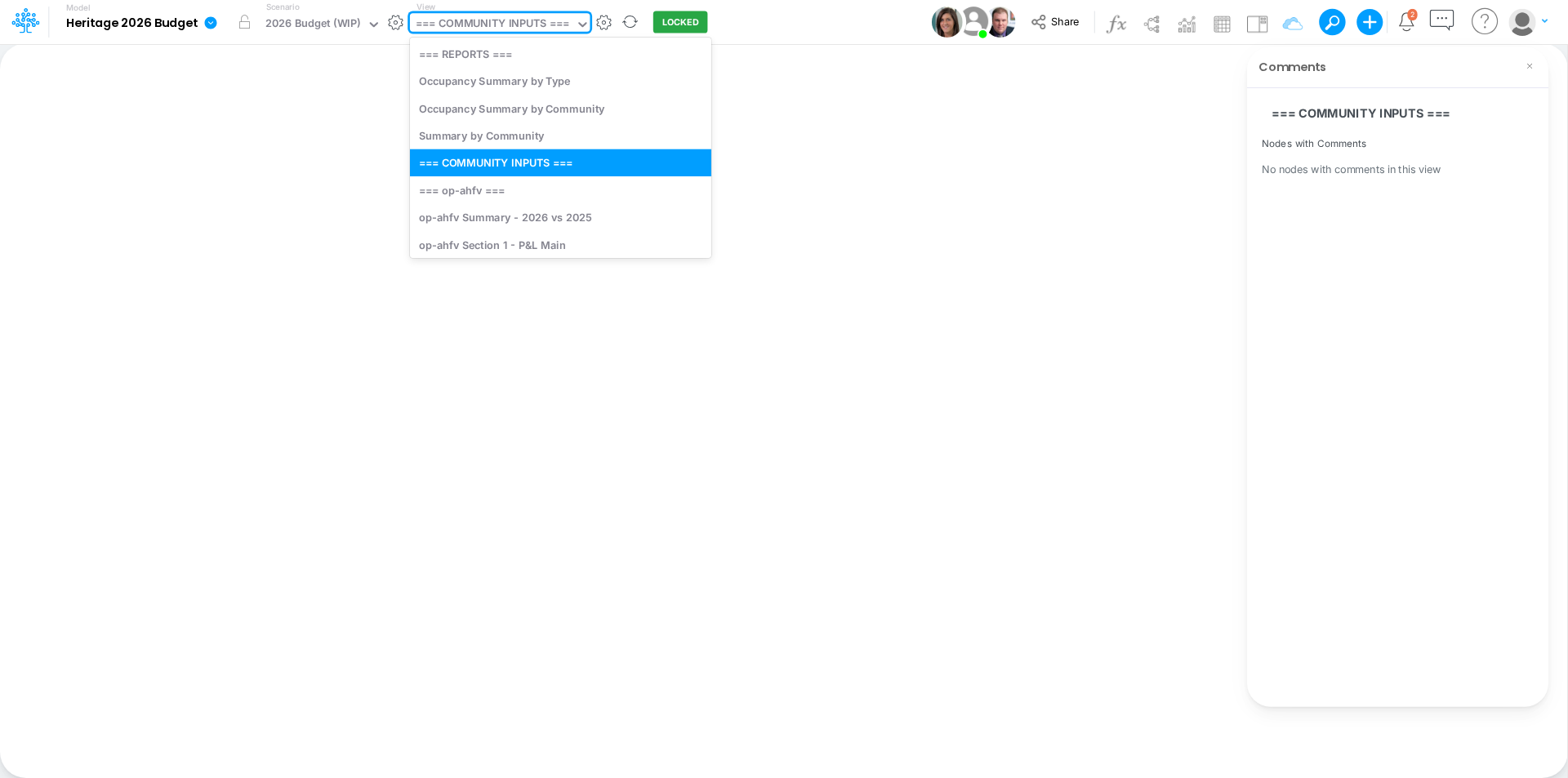
click at [528, 24] on div "=== COMMUNITY INPUTS ===" at bounding box center [491, 25] width 153 height 18
drag, startPoint x: 507, startPoint y: 226, endPoint x: 519, endPoint y: 235, distance: 15.0
click at [519, 235] on div "=== REPORTS === Occupancy Summary by Type Occupancy Summary by Community Summar…" at bounding box center [560, 148] width 302 height 221
click at [519, 235] on div "op-ahfv Section 1 - P&L Main" at bounding box center [560, 244] width 302 height 27
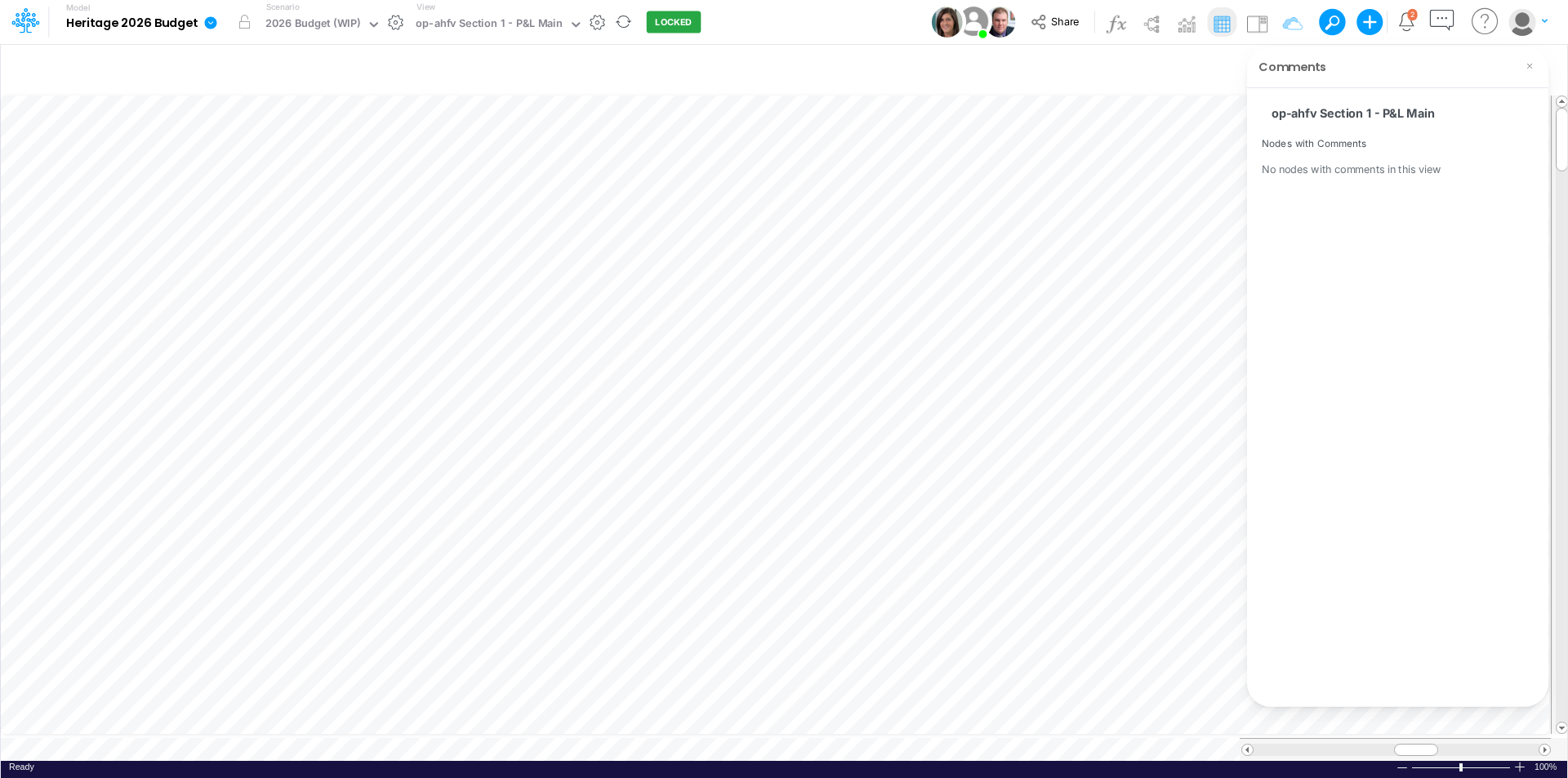
scroll to position [8, 1]
click at [1274, 113] on icon at bounding box center [1274, 113] width 15 height 15
click at [1282, 114] on icon at bounding box center [1275, 113] width 18 height 18
click at [1438, 16] on icon "button" at bounding box center [1441, 20] width 30 height 30
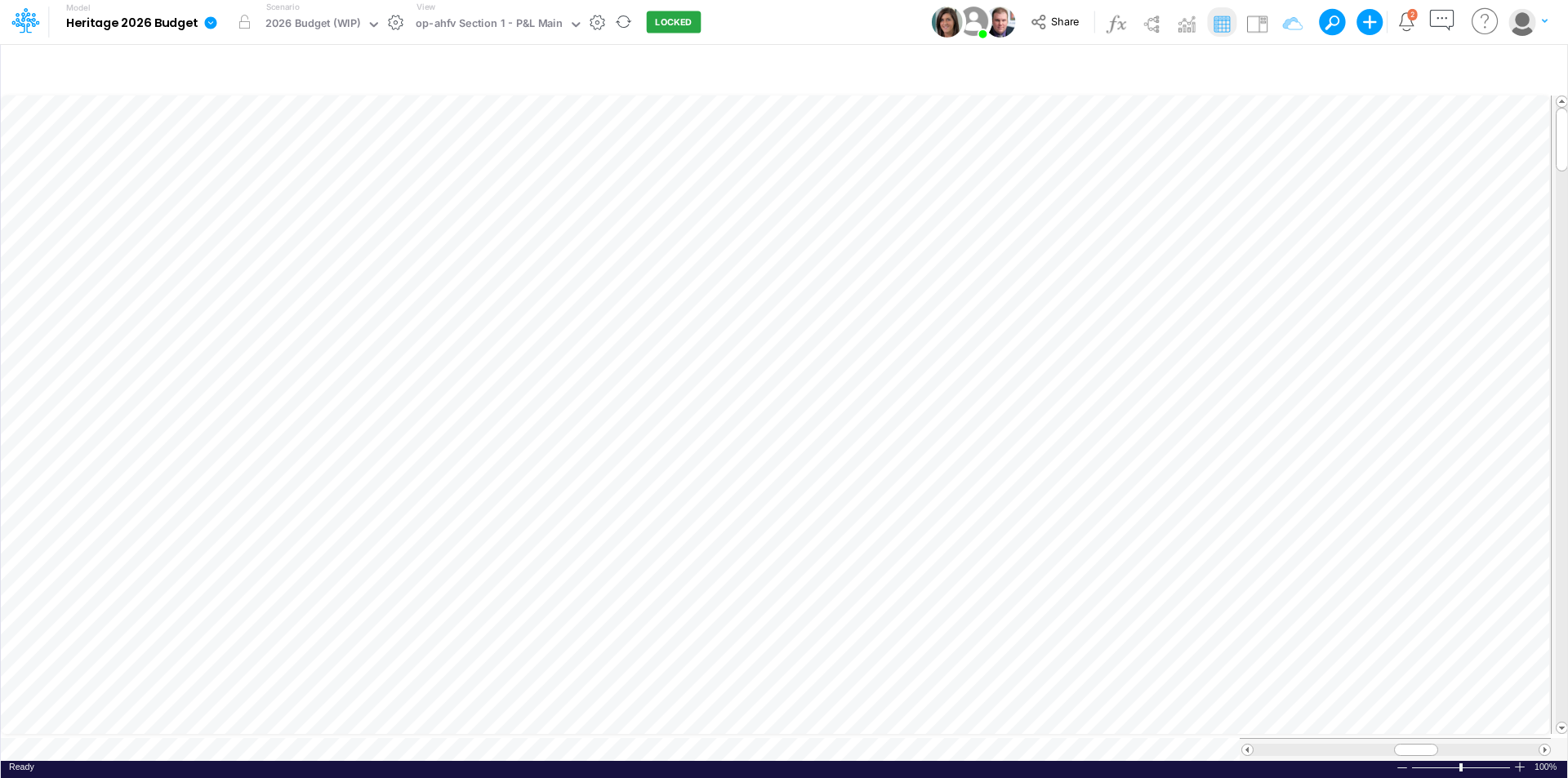
drag, startPoint x: 1341, startPoint y: 36, endPoint x: 1449, endPoint y: 23, distance: 108.8
click at [1449, 23] on icon "button" at bounding box center [1441, 20] width 30 height 30
